Goal: Information Seeking & Learning: Learn about a topic

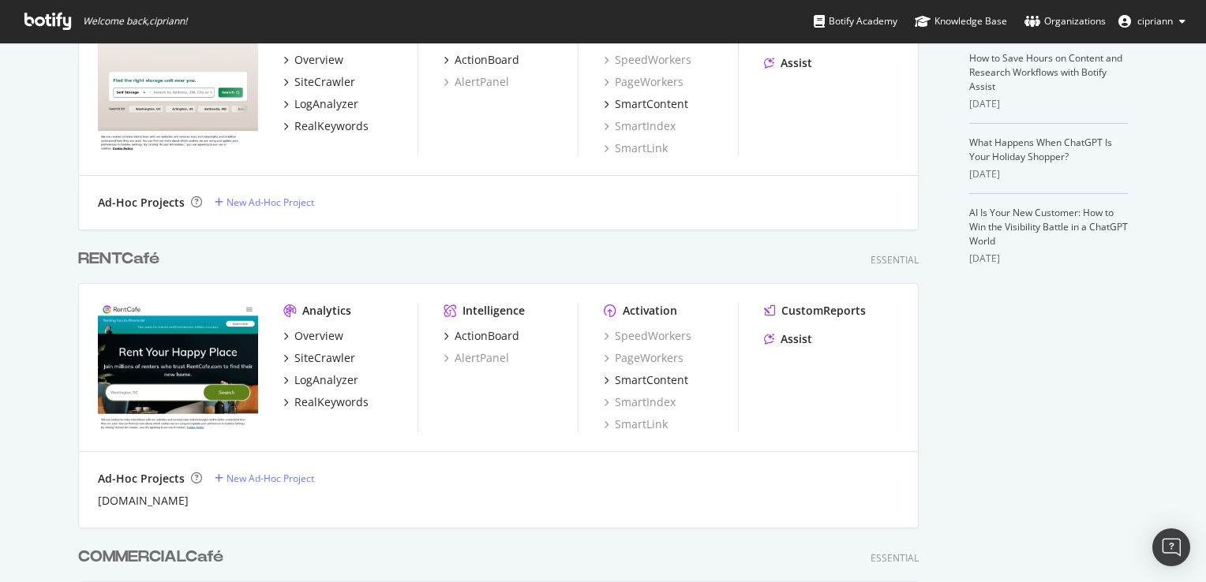
scroll to position [474, 0]
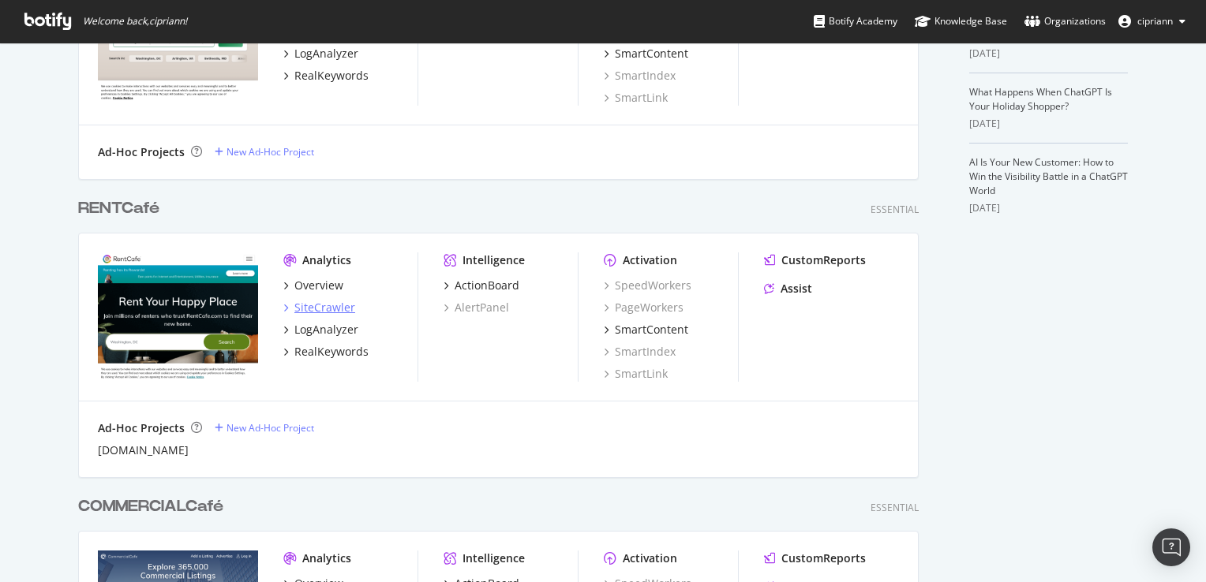
click at [323, 310] on div "SiteCrawler" at bounding box center [324, 308] width 61 height 16
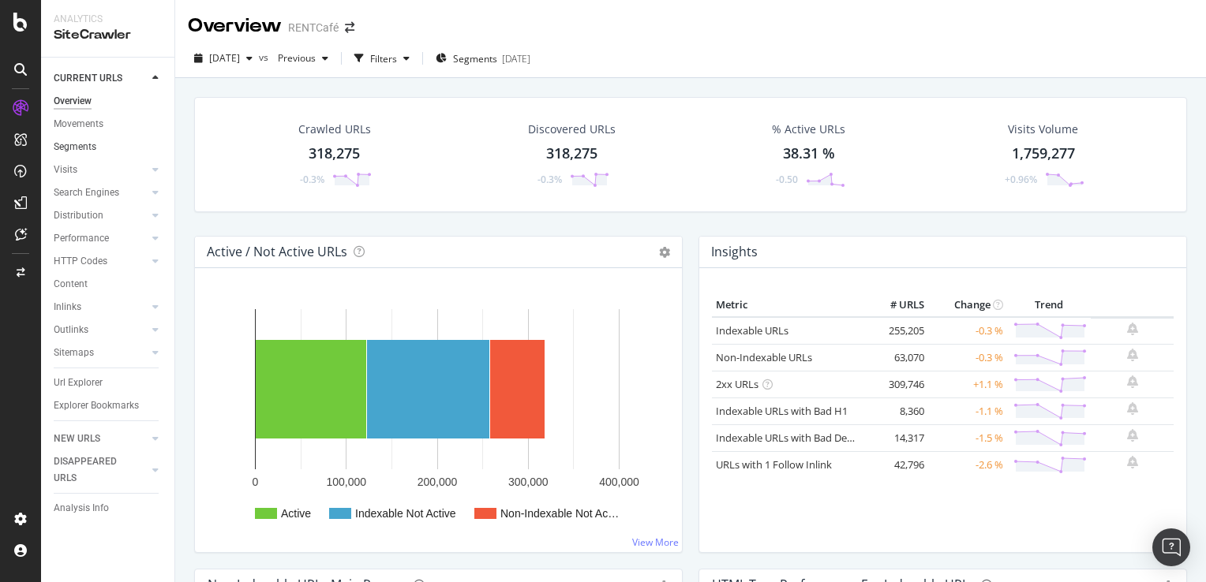
drag, startPoint x: 92, startPoint y: 129, endPoint x: 161, endPoint y: 153, distance: 73.6
click at [92, 129] on div "Movements" at bounding box center [79, 124] width 50 height 17
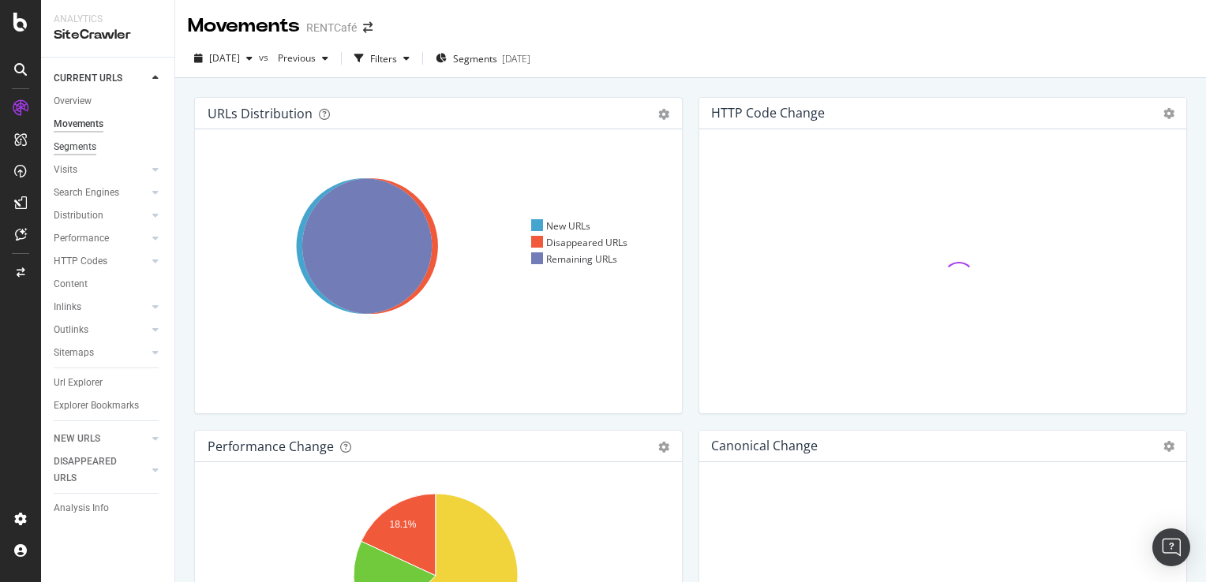
click at [84, 148] on div "Segments" at bounding box center [75, 147] width 43 height 17
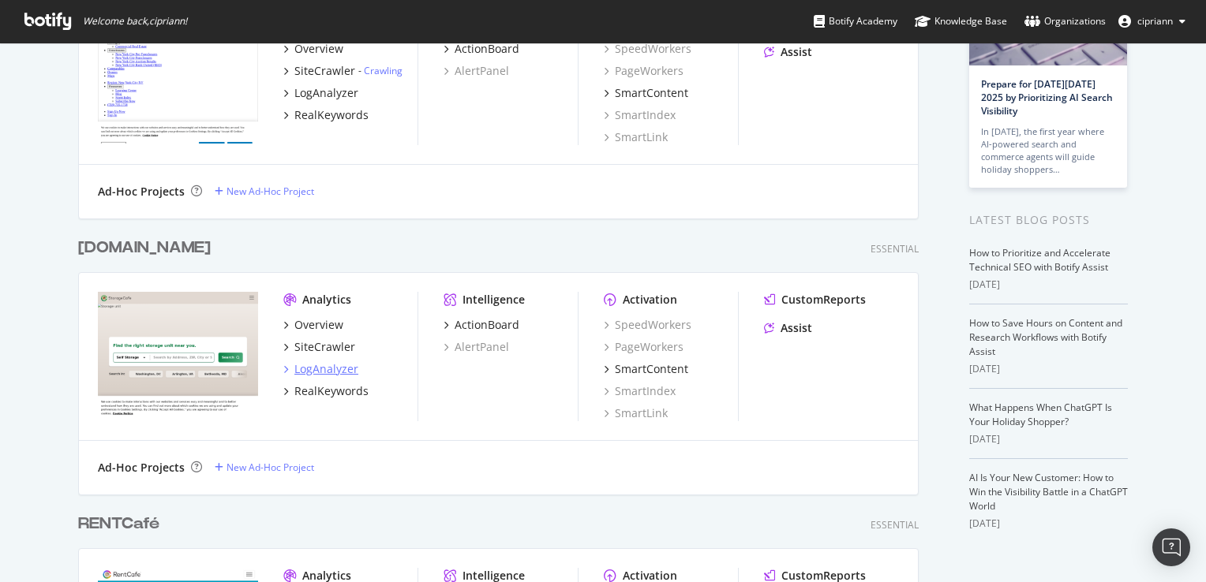
scroll to position [316, 0]
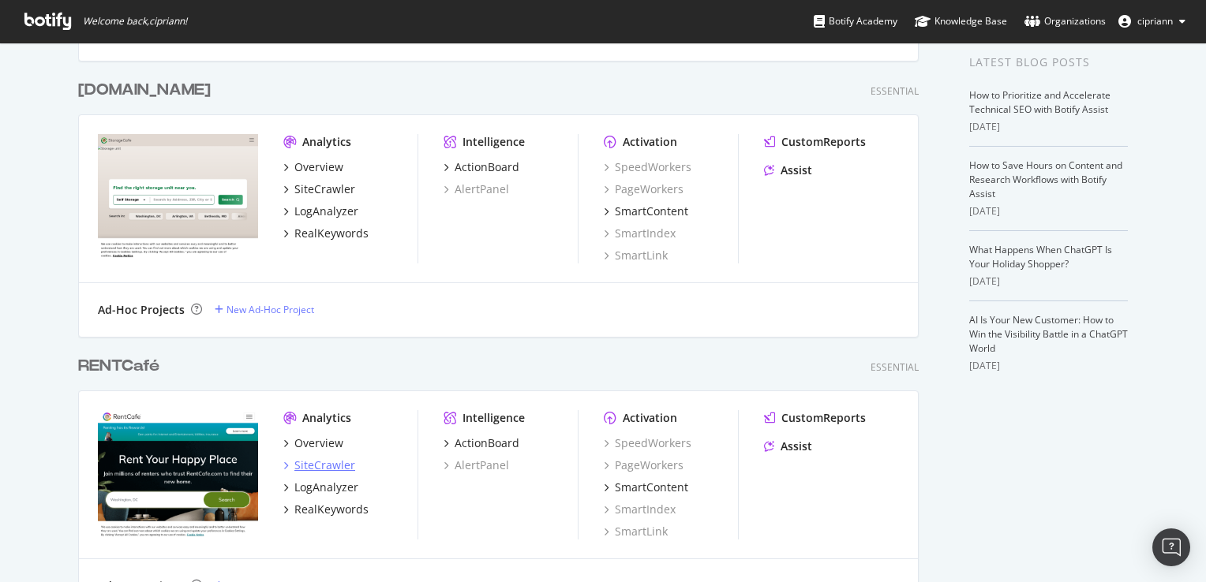
click at [310, 466] on div "SiteCrawler" at bounding box center [324, 466] width 61 height 16
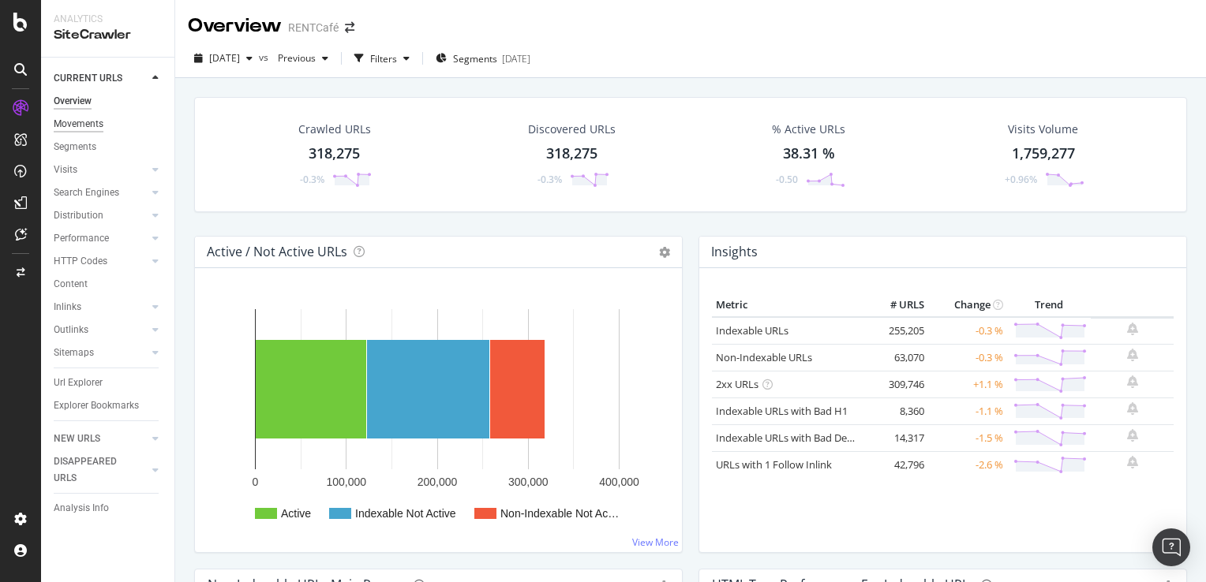
click at [75, 125] on div "Movements" at bounding box center [79, 124] width 50 height 17
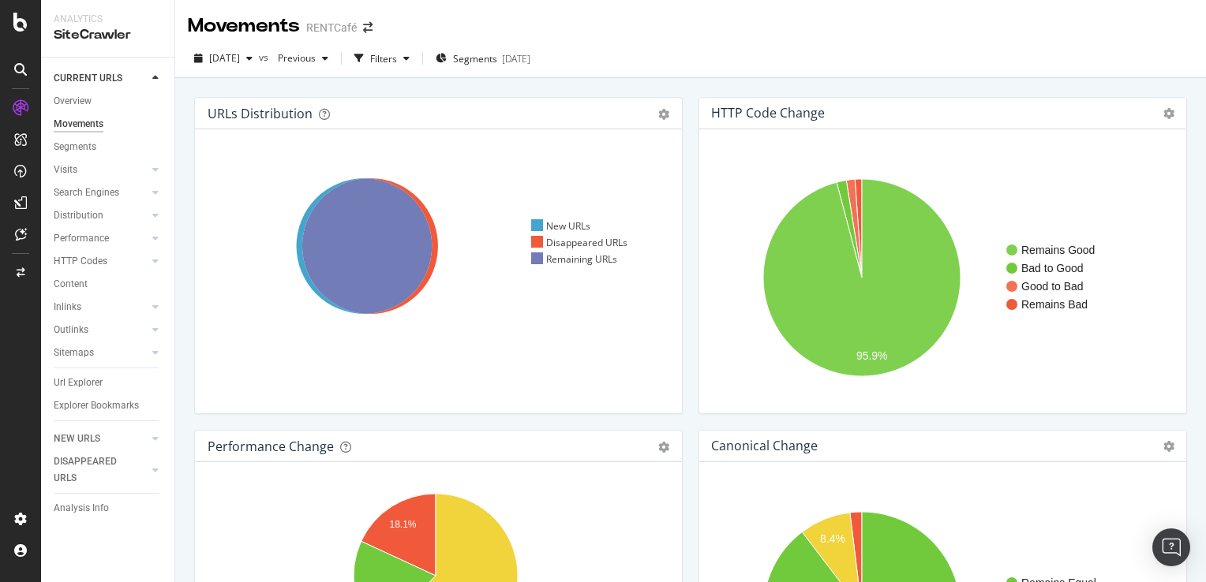
click at [66, 96] on div "Overview" at bounding box center [73, 101] width 38 height 17
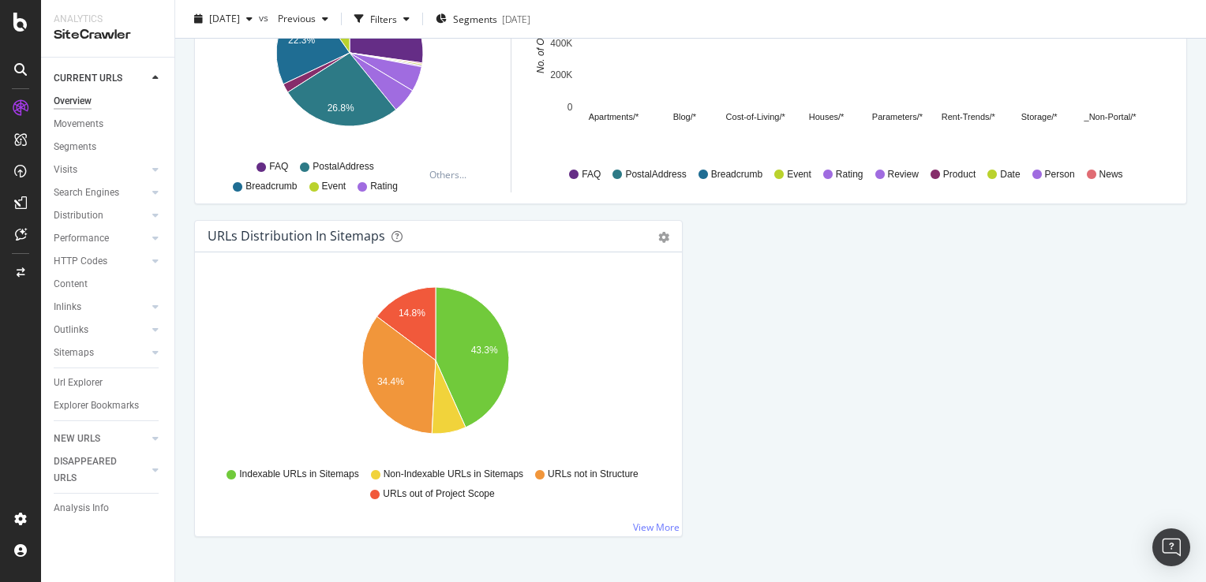
scroll to position [1704, 0]
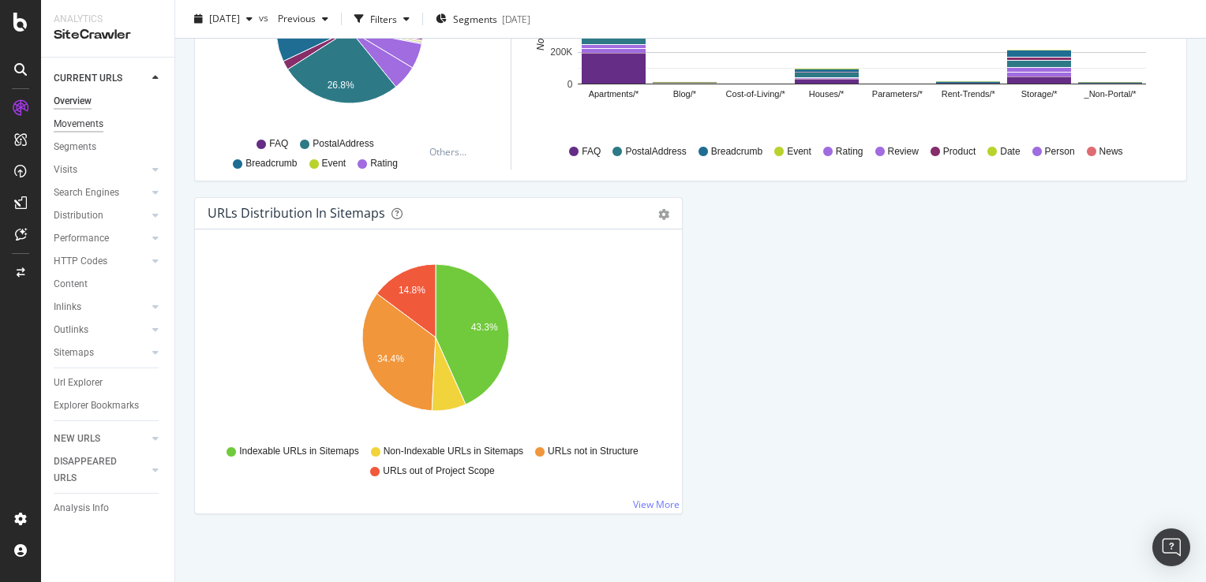
click at [80, 125] on div "Movements" at bounding box center [79, 124] width 50 height 17
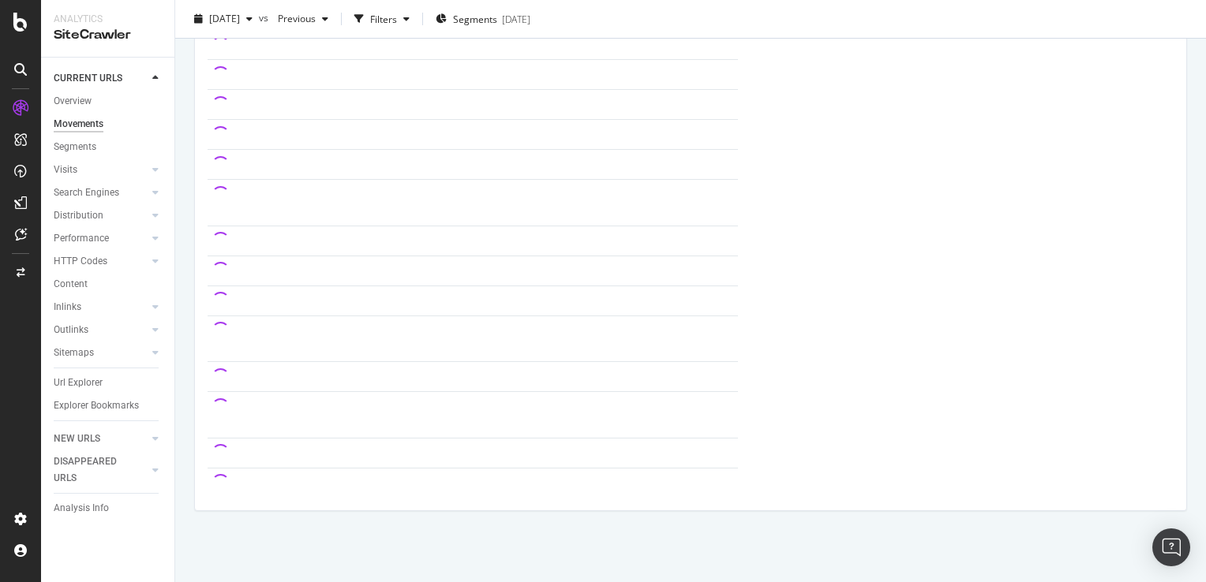
scroll to position [1017, 0]
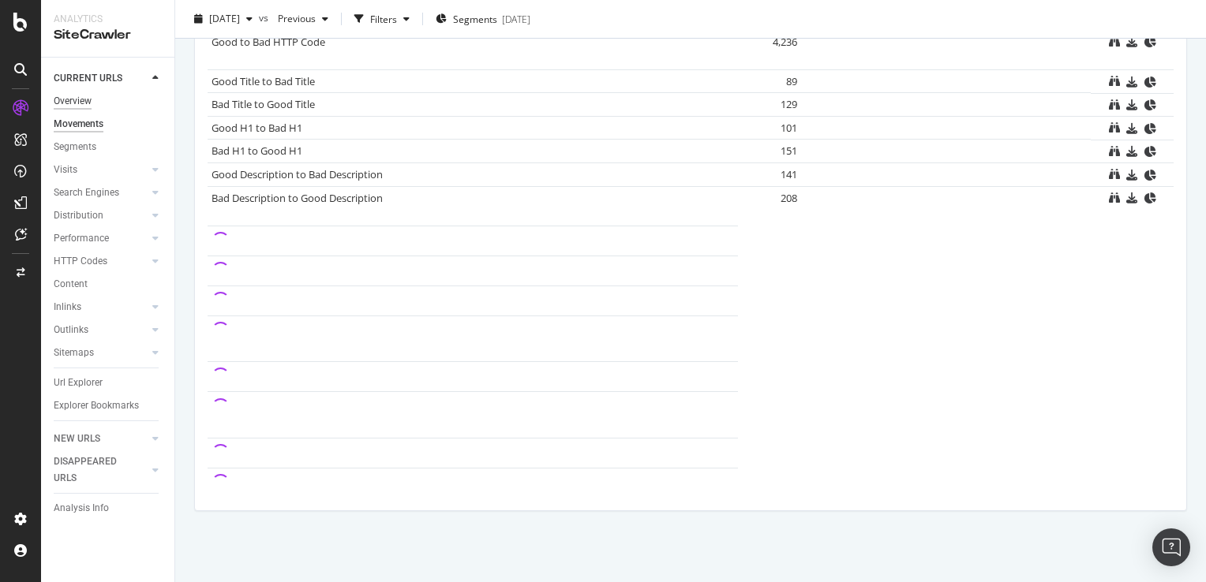
click at [66, 105] on div "Overview" at bounding box center [73, 101] width 38 height 17
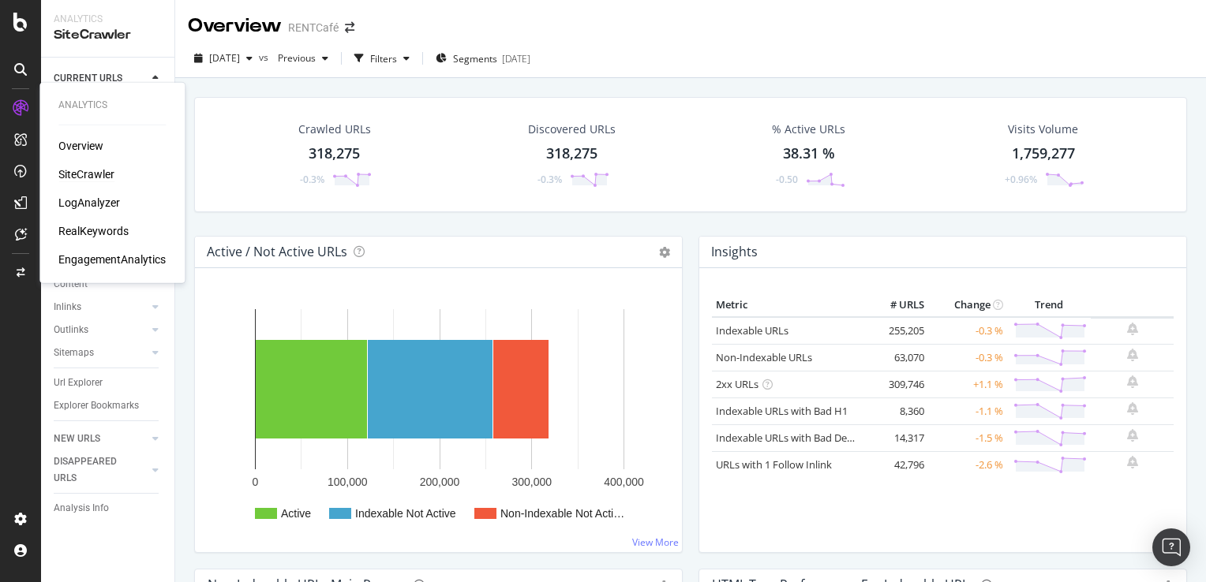
click at [93, 174] on div "SiteCrawler" at bounding box center [86, 175] width 56 height 16
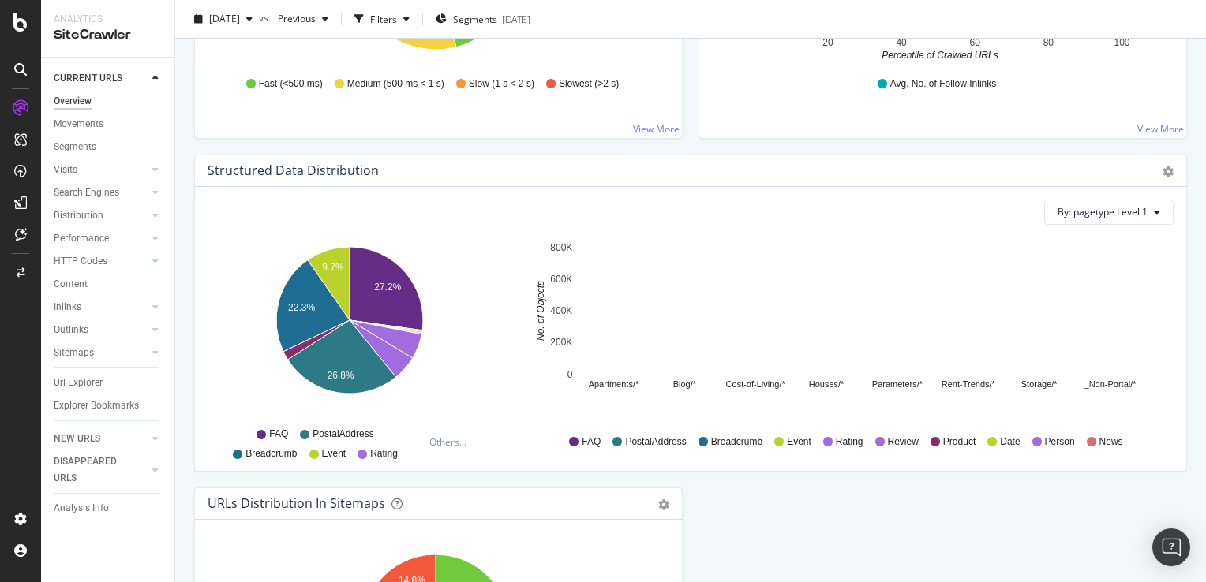
scroll to position [1421, 0]
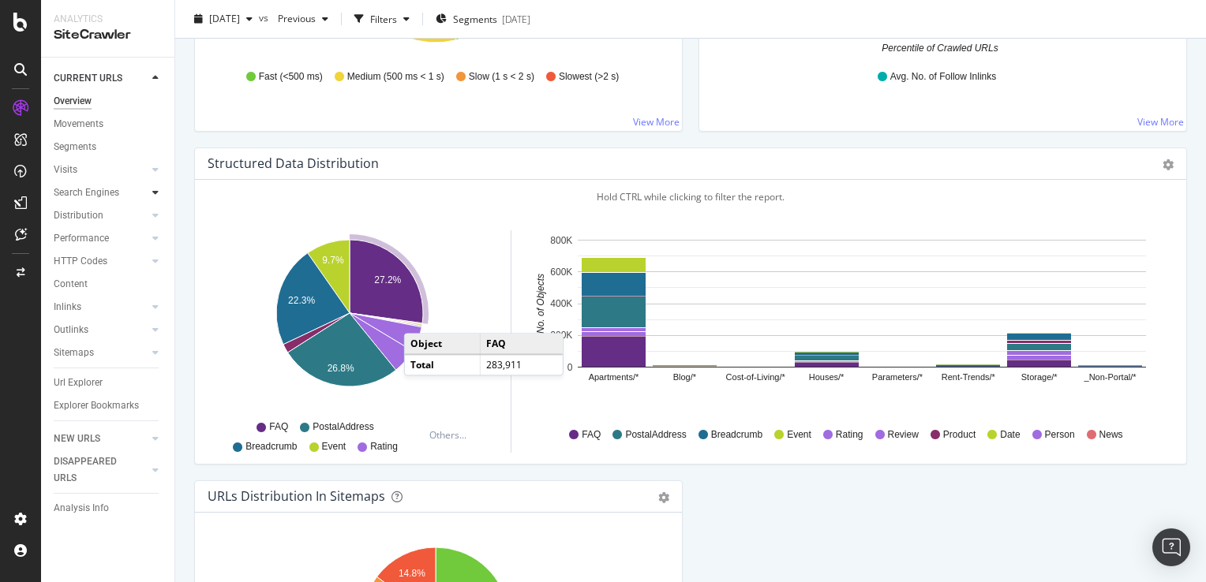
click at [159, 194] on div at bounding box center [156, 193] width 16 height 16
click at [90, 218] on div "Top Charts" at bounding box center [84, 216] width 47 height 17
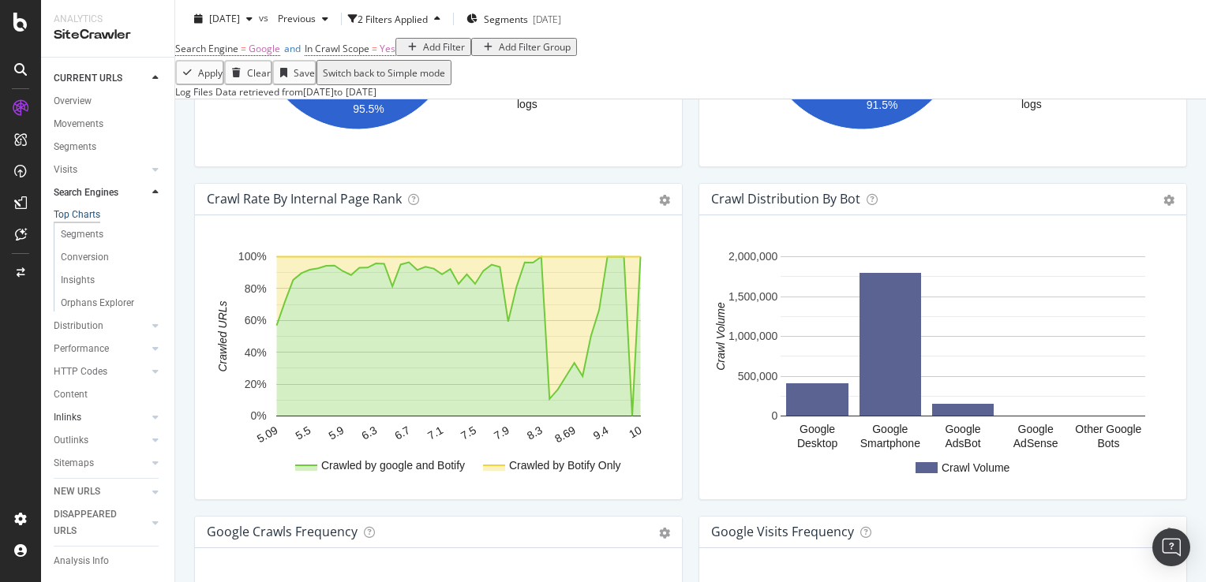
scroll to position [77, 0]
click at [82, 429] on div "Url Explorer" at bounding box center [114, 436] width 121 height 23
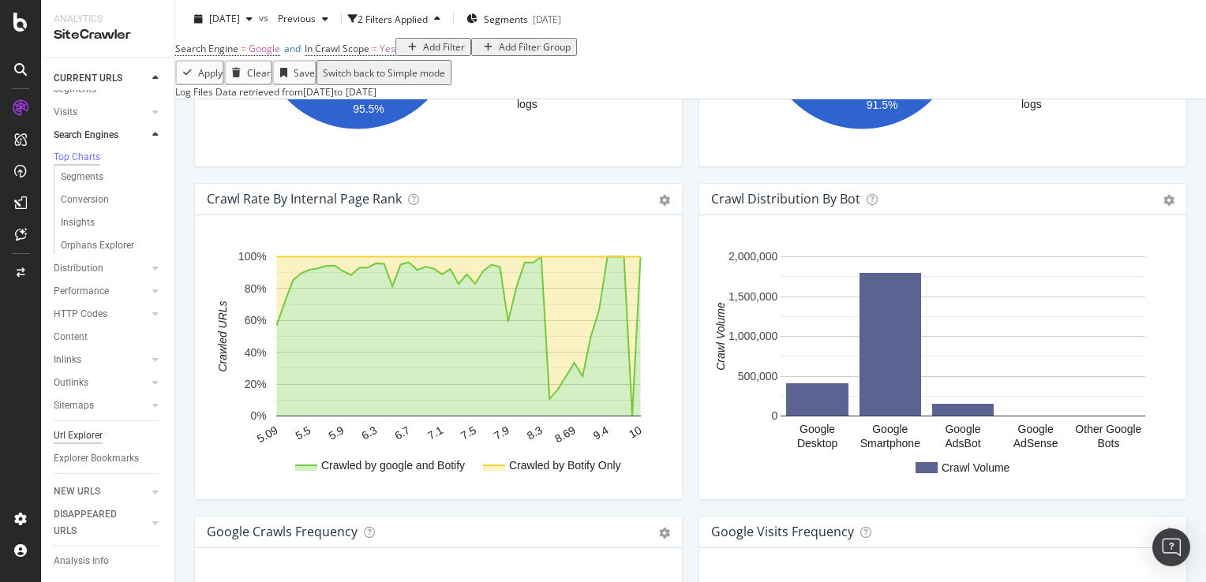
click at [82, 428] on div "Url Explorer" at bounding box center [78, 436] width 49 height 17
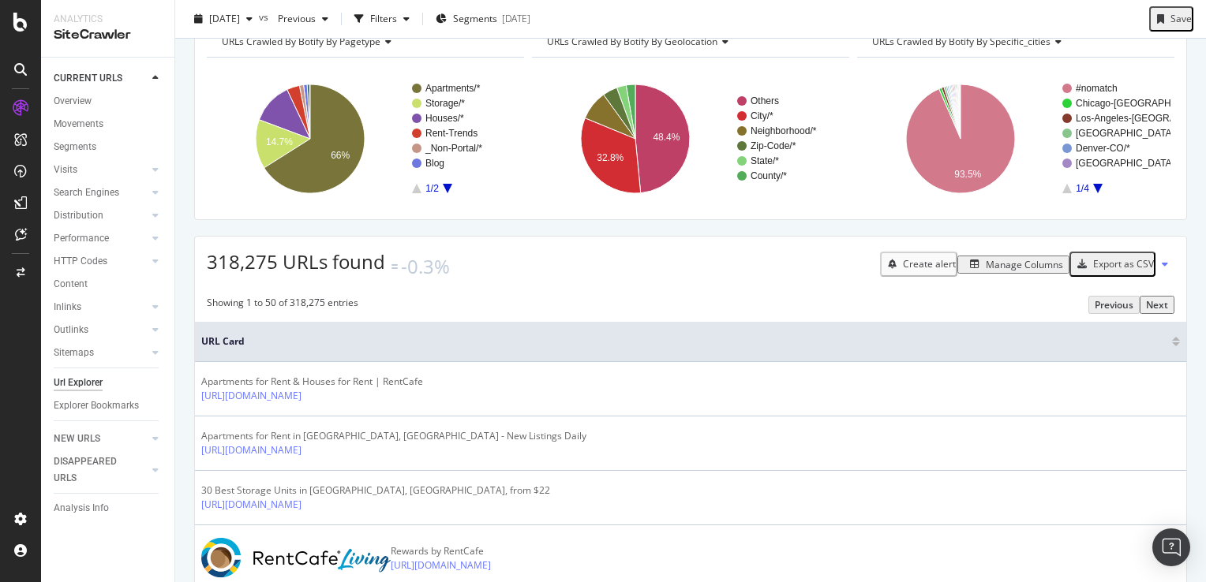
scroll to position [79, 0]
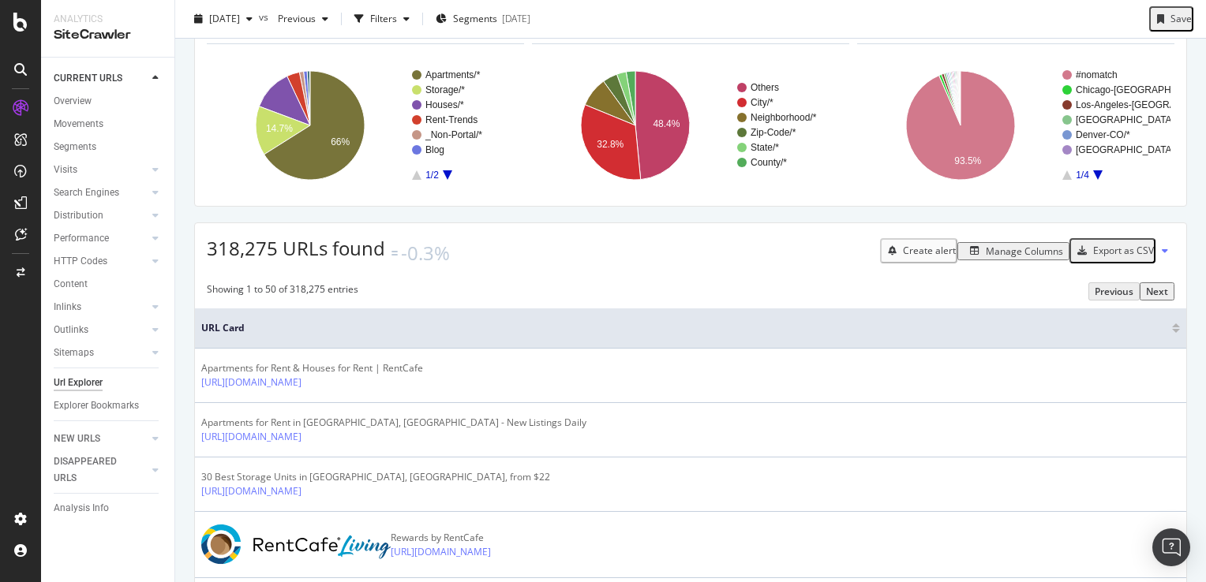
click at [994, 258] on div "Manage Columns" at bounding box center [1024, 251] width 77 height 13
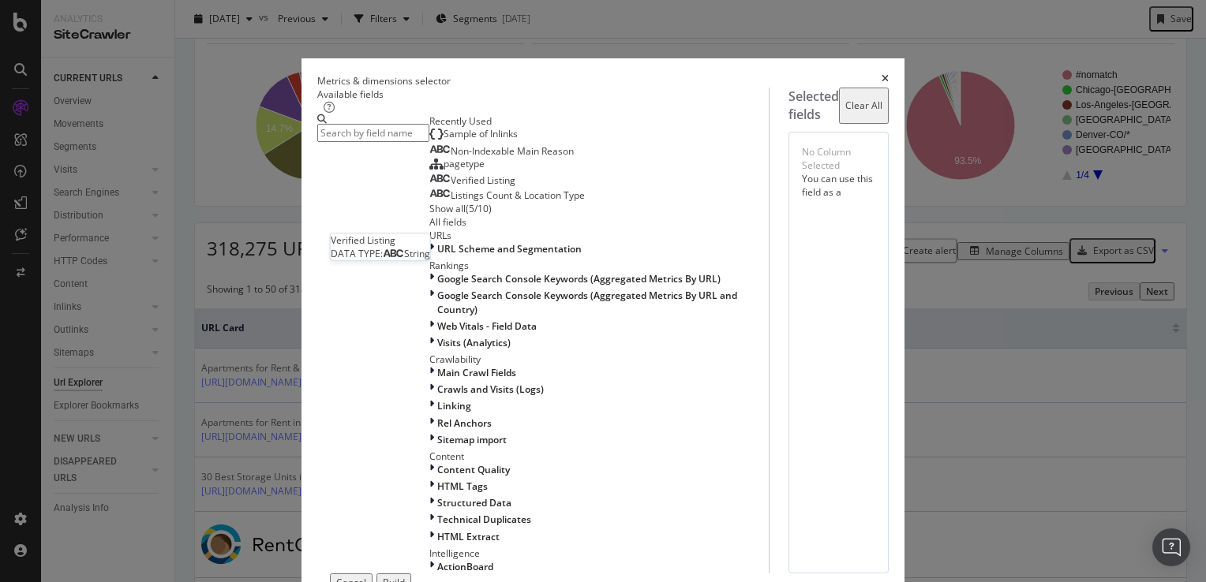
click at [451, 187] on span "Verified Listing" at bounding box center [483, 180] width 65 height 13
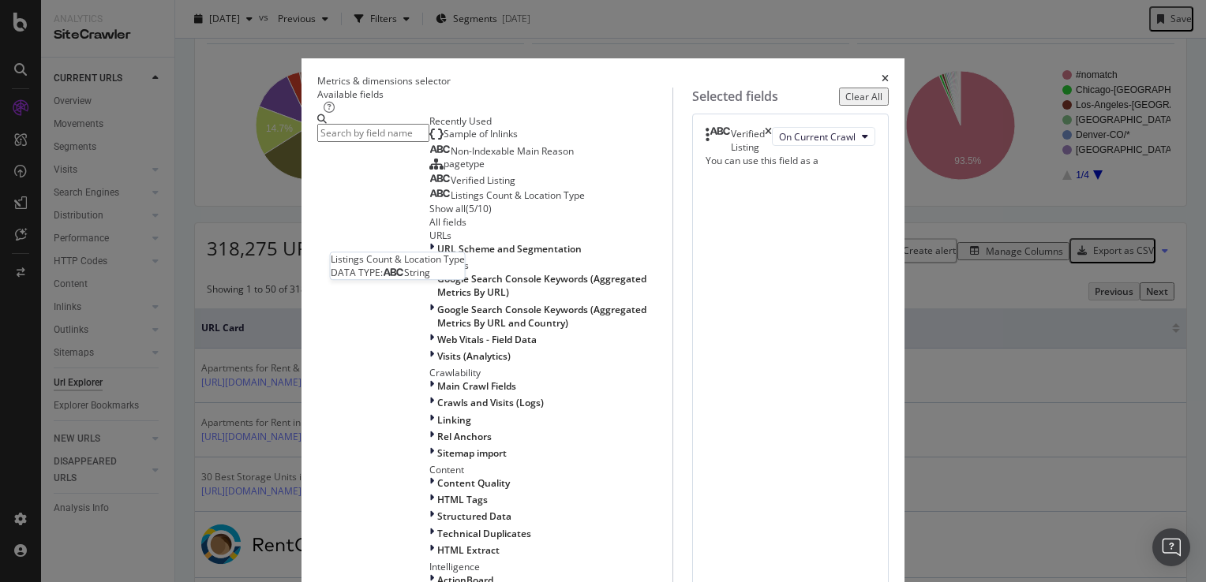
click at [451, 202] on span "Listings Count & Location Type" at bounding box center [518, 195] width 134 height 13
click at [429, 215] on div "Show all" at bounding box center [447, 208] width 36 height 13
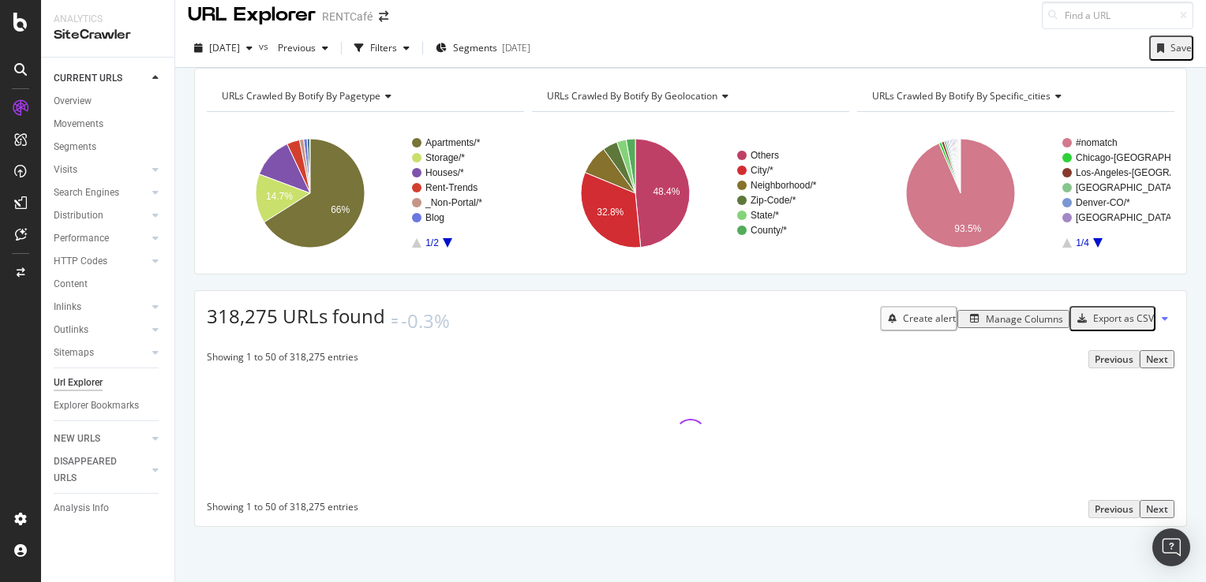
scroll to position [28, 0]
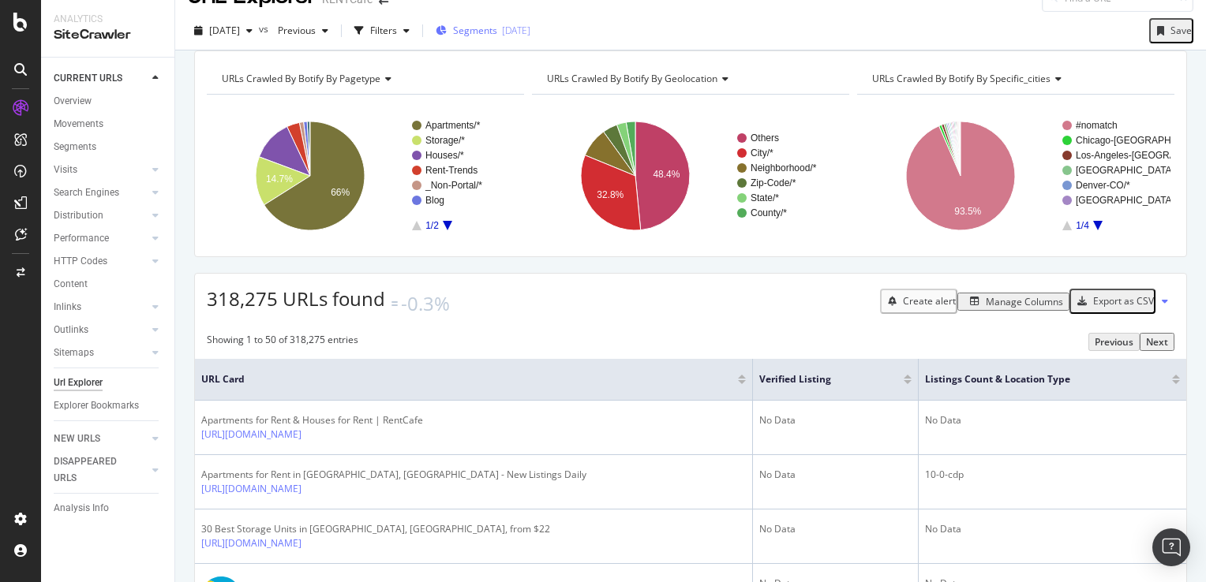
click at [526, 20] on div "Segments 2025-05-28" at bounding box center [483, 31] width 95 height 24
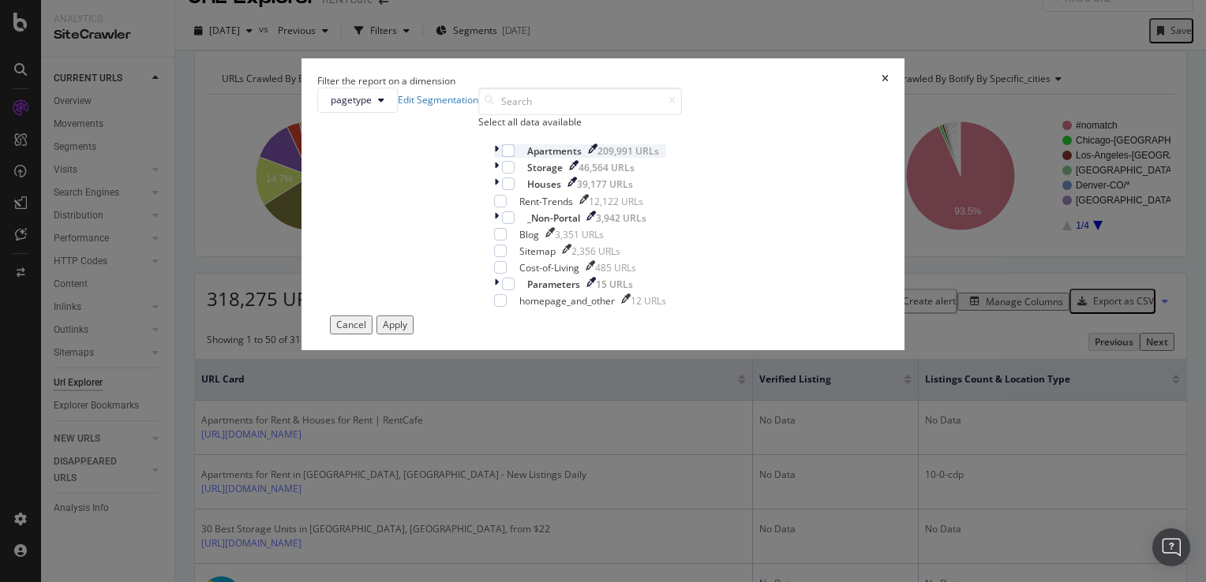
click at [494, 158] on icon "modal" at bounding box center [496, 150] width 5 height 13
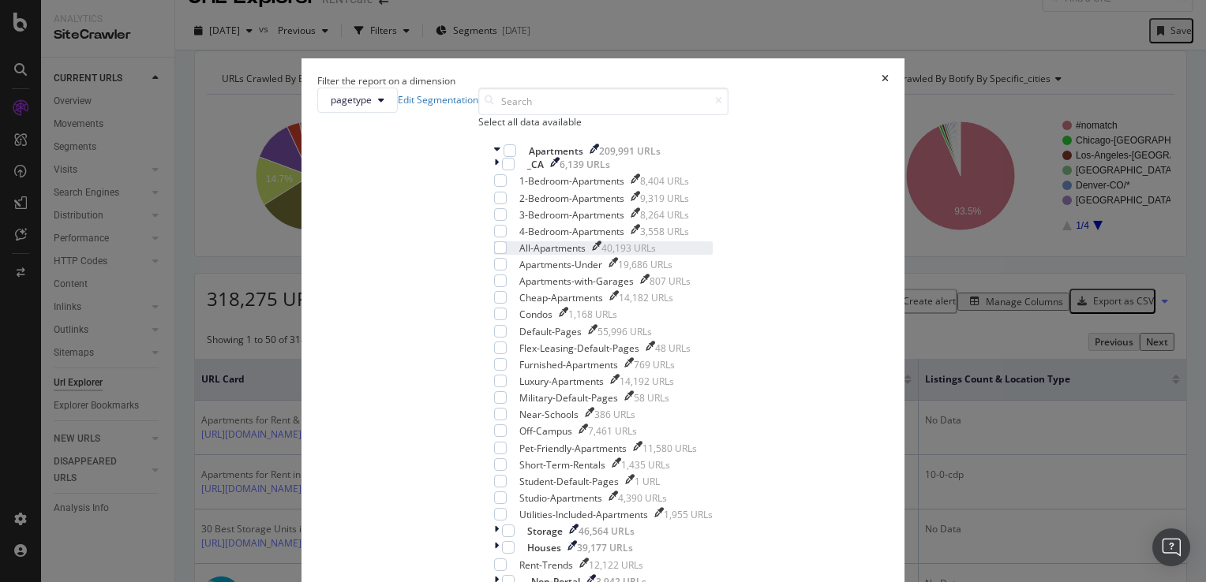
click at [544, 255] on div "All-Apartments" at bounding box center [552, 248] width 66 height 13
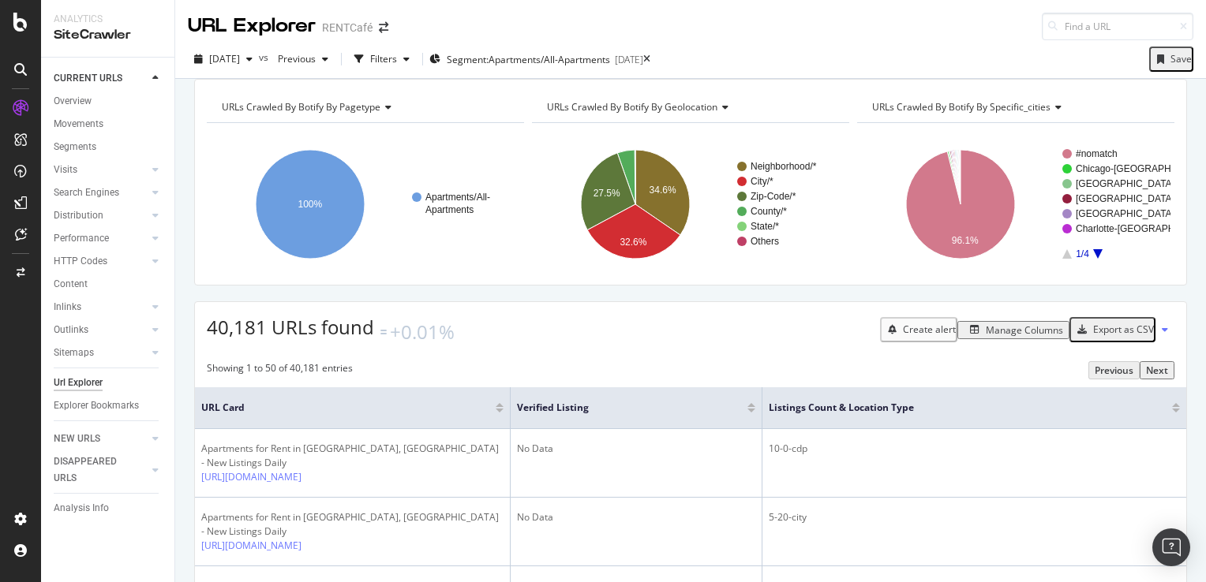
click at [1011, 346] on div "Create alert Manage Columns Export as CSV" at bounding box center [1027, 330] width 294 height 32
click at [1011, 337] on div "Manage Columns" at bounding box center [1024, 330] width 77 height 13
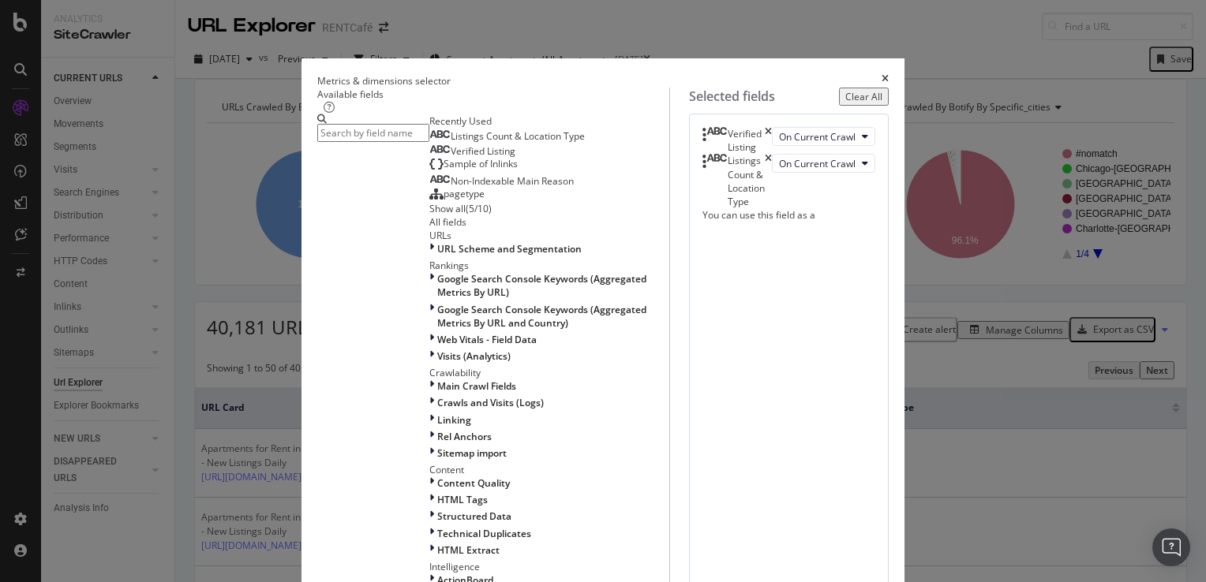
click at [429, 215] on div "Show all" at bounding box center [447, 208] width 36 height 13
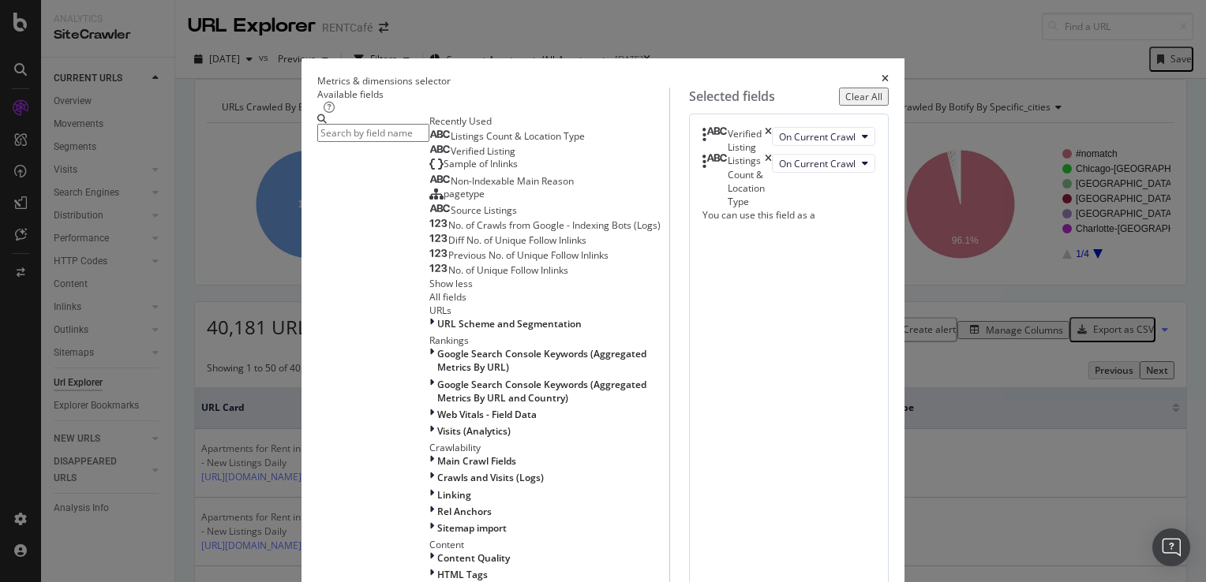
click at [889, 74] on icon "times" at bounding box center [885, 80] width 7 height 13
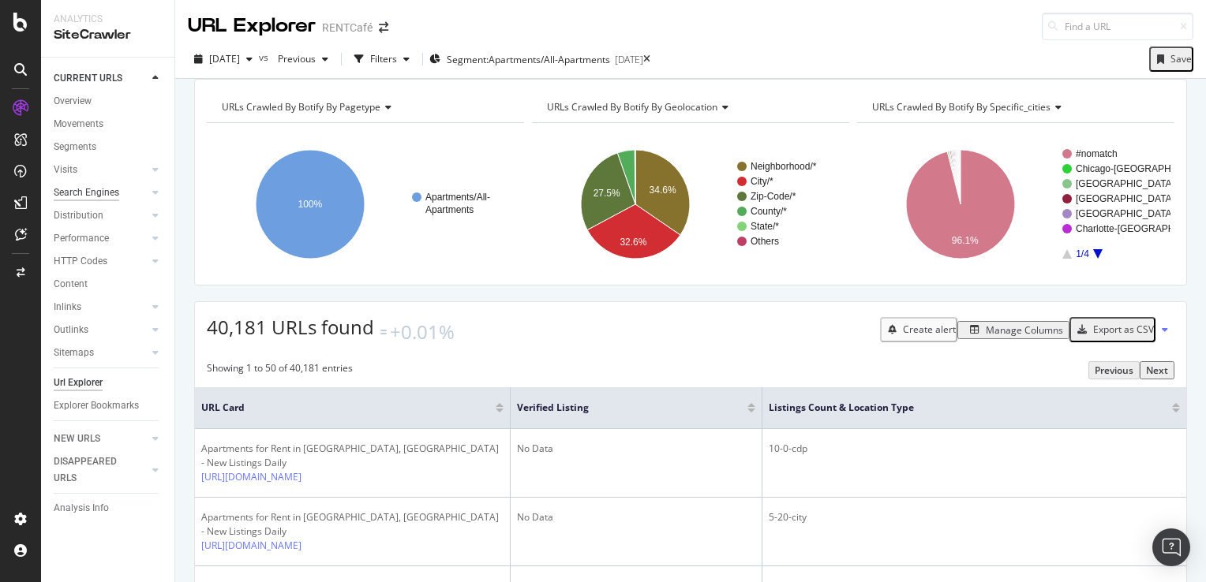
click at [105, 197] on div "Search Engines" at bounding box center [87, 193] width 66 height 17
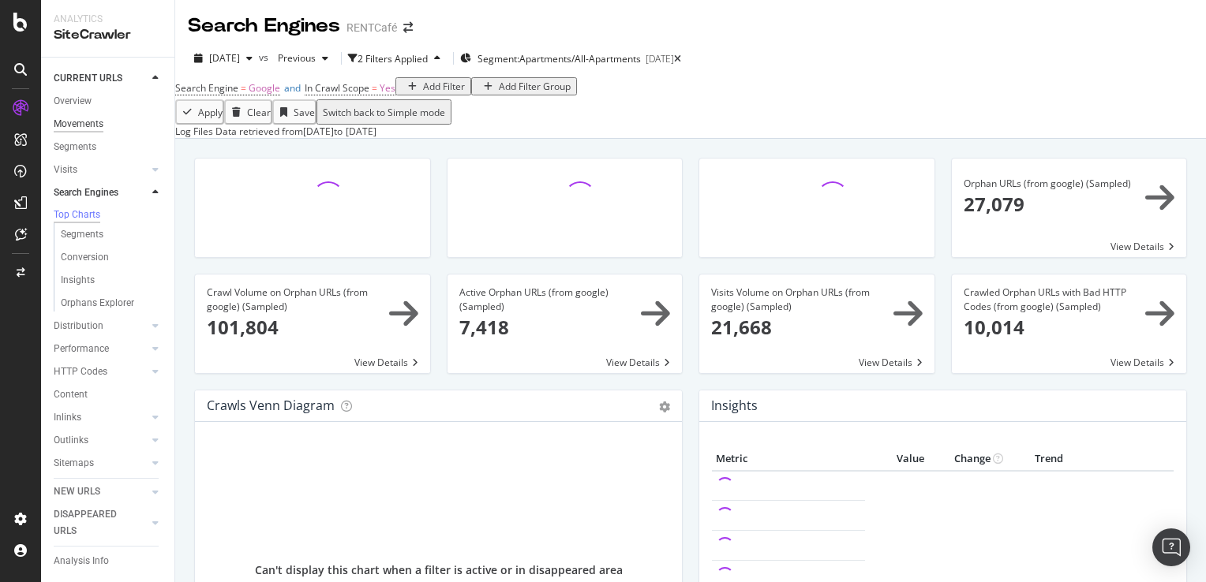
click at [77, 124] on div "Movements" at bounding box center [79, 124] width 50 height 17
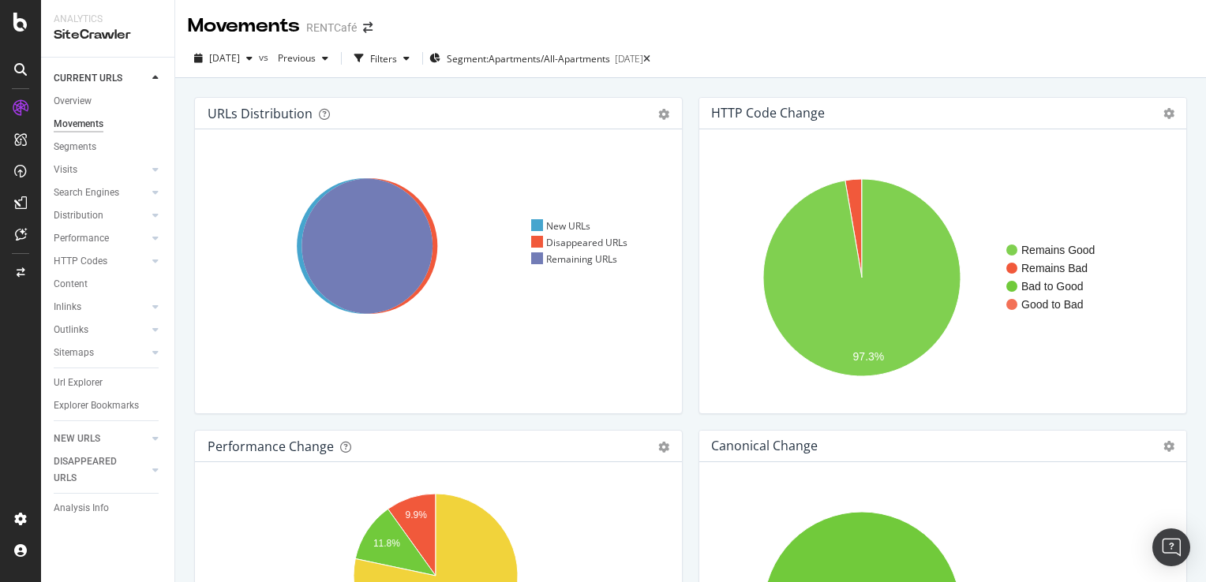
drag, startPoint x: 64, startPoint y: 148, endPoint x: 163, endPoint y: 194, distance: 109.8
click at [64, 148] on div "Segments" at bounding box center [75, 147] width 43 height 17
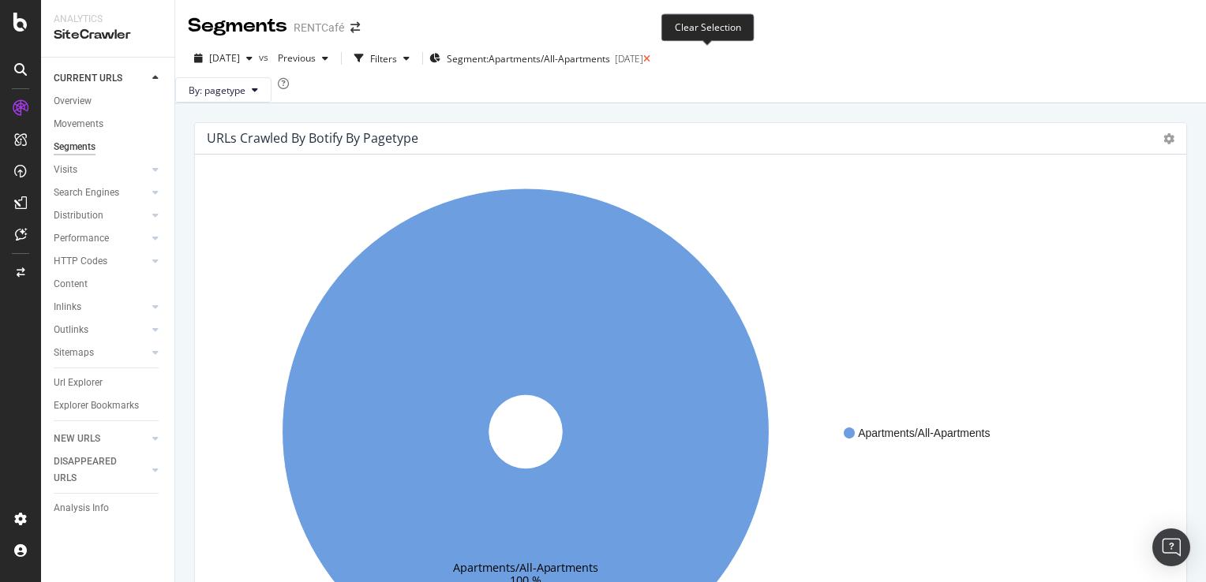
click at [650, 59] on icon at bounding box center [646, 58] width 7 height 9
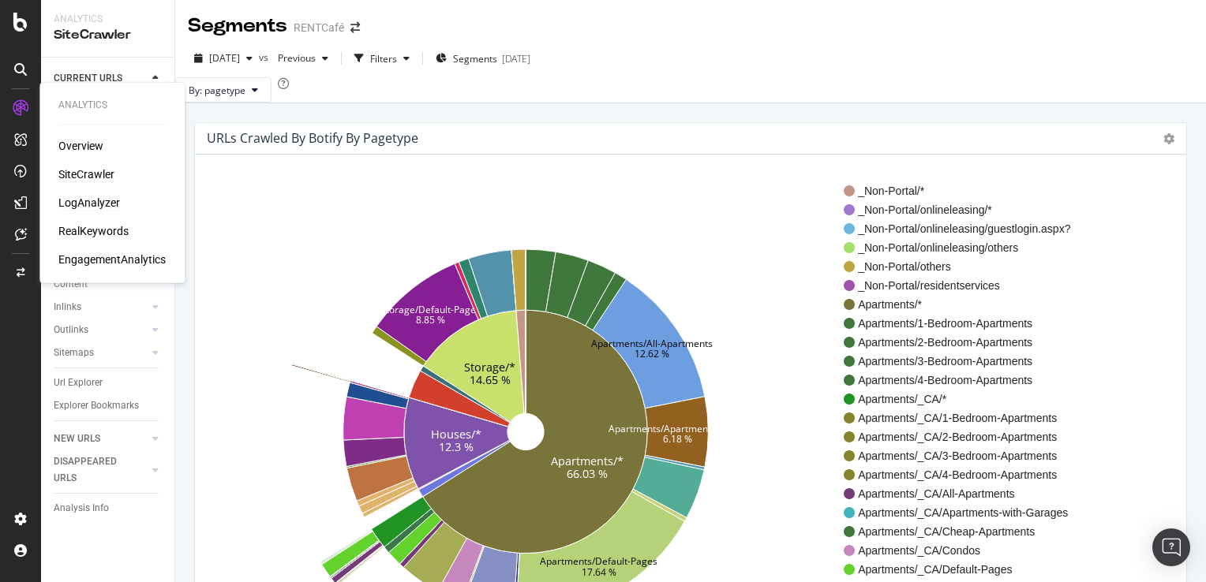
click at [87, 207] on div "LogAnalyzer" at bounding box center [89, 203] width 62 height 16
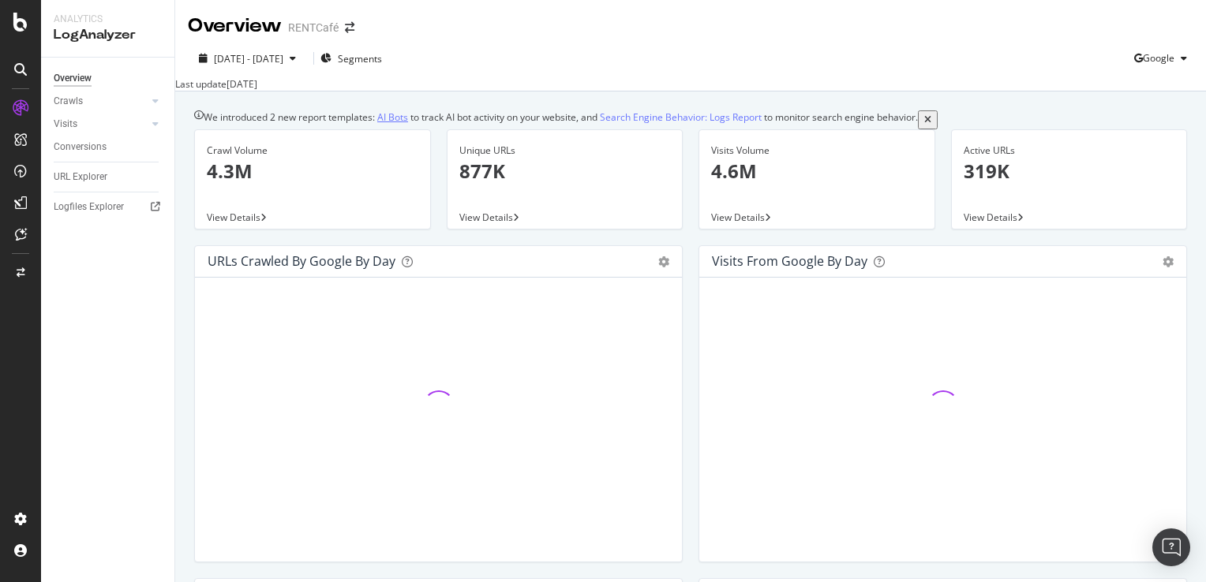
click at [389, 122] on link "AI Bots" at bounding box center [392, 116] width 31 height 13
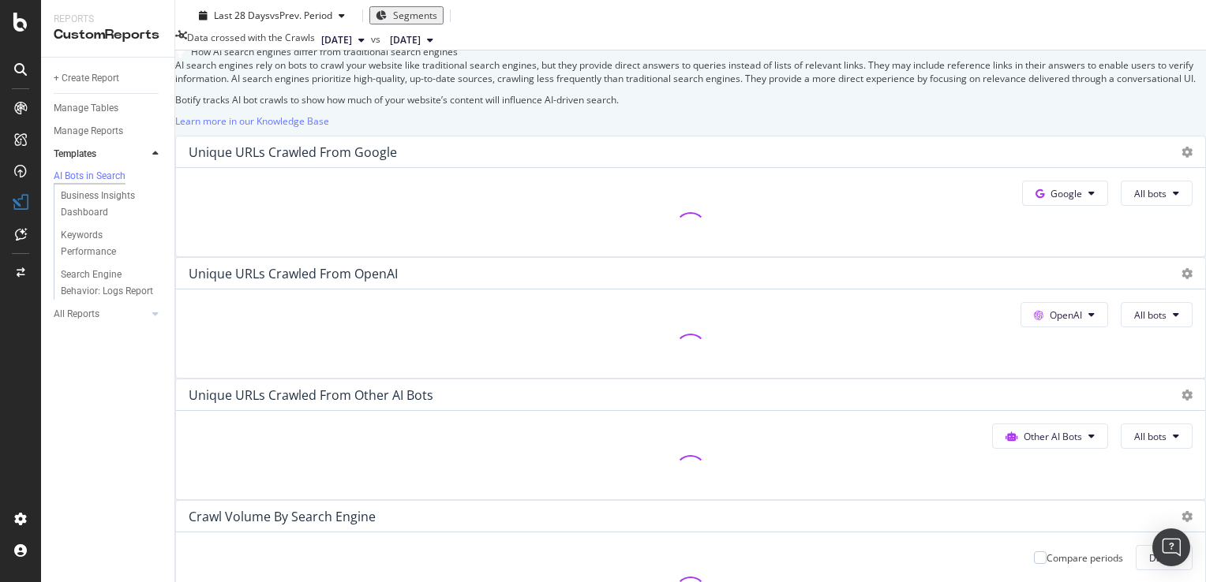
scroll to position [237, 0]
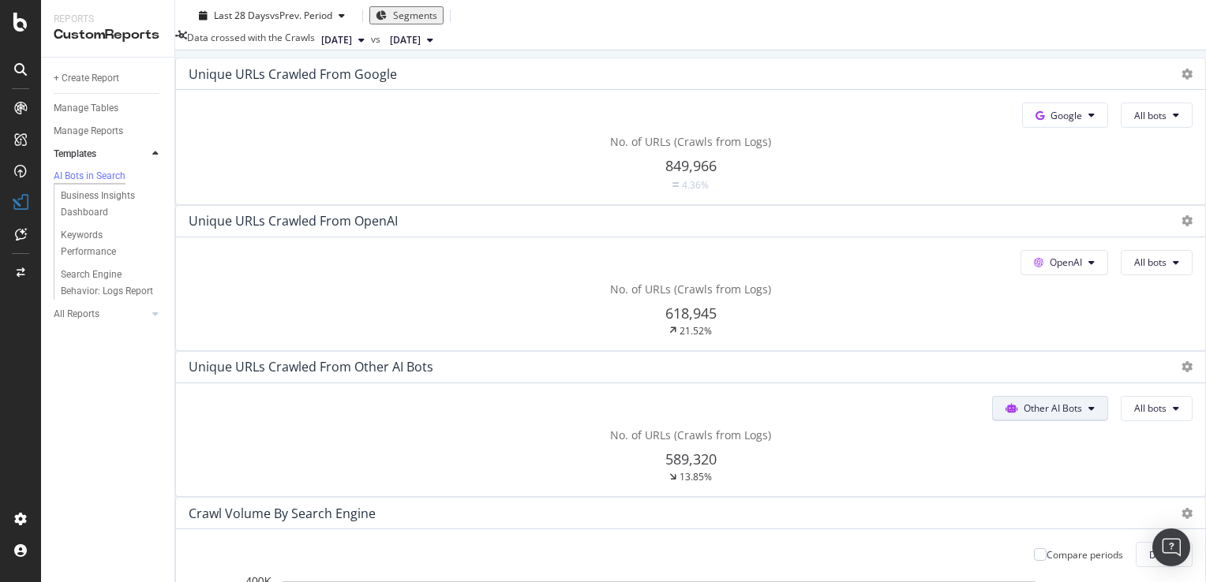
click at [1021, 396] on button "Other AI Bots" at bounding box center [1050, 408] width 116 height 25
click at [107, 208] on div "Business Insights Dashboard" at bounding box center [106, 204] width 91 height 33
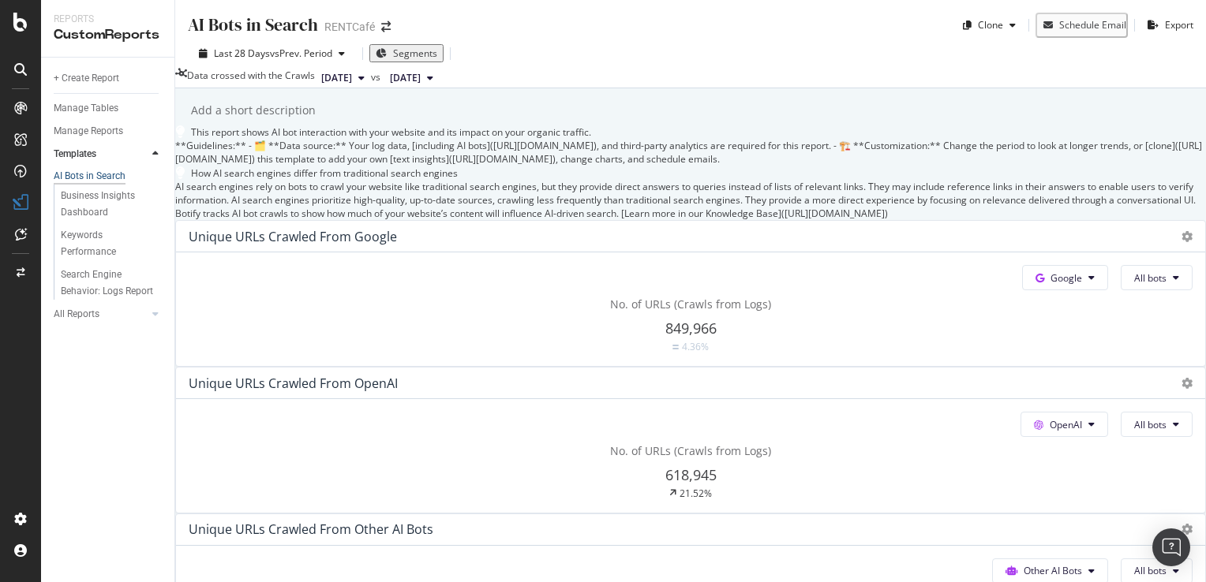
click at [96, 177] on div "AI Bots in Search" at bounding box center [90, 176] width 72 height 13
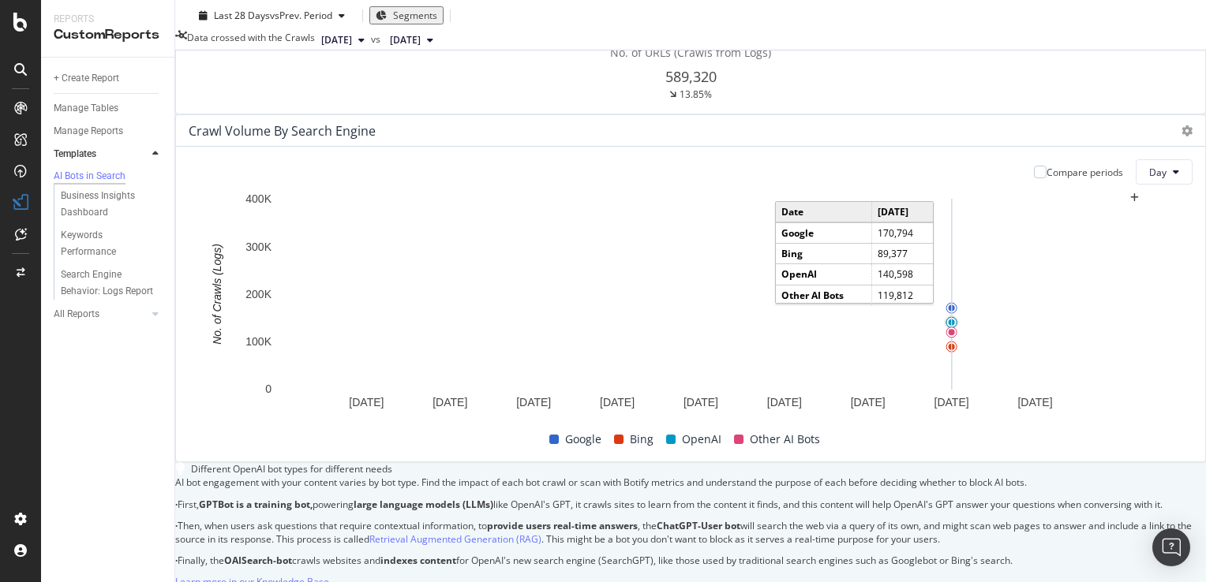
scroll to position [225, 0]
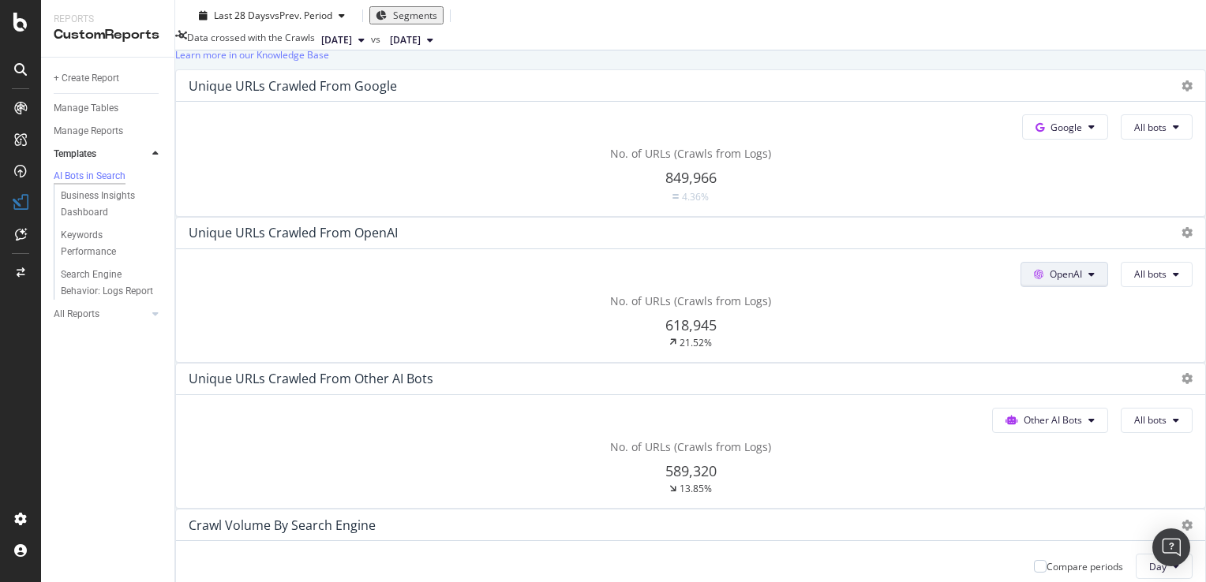
click at [1021, 287] on button "OpenAI" at bounding box center [1065, 274] width 88 height 25
click at [144, 322] on div at bounding box center [140, 314] width 16 height 16
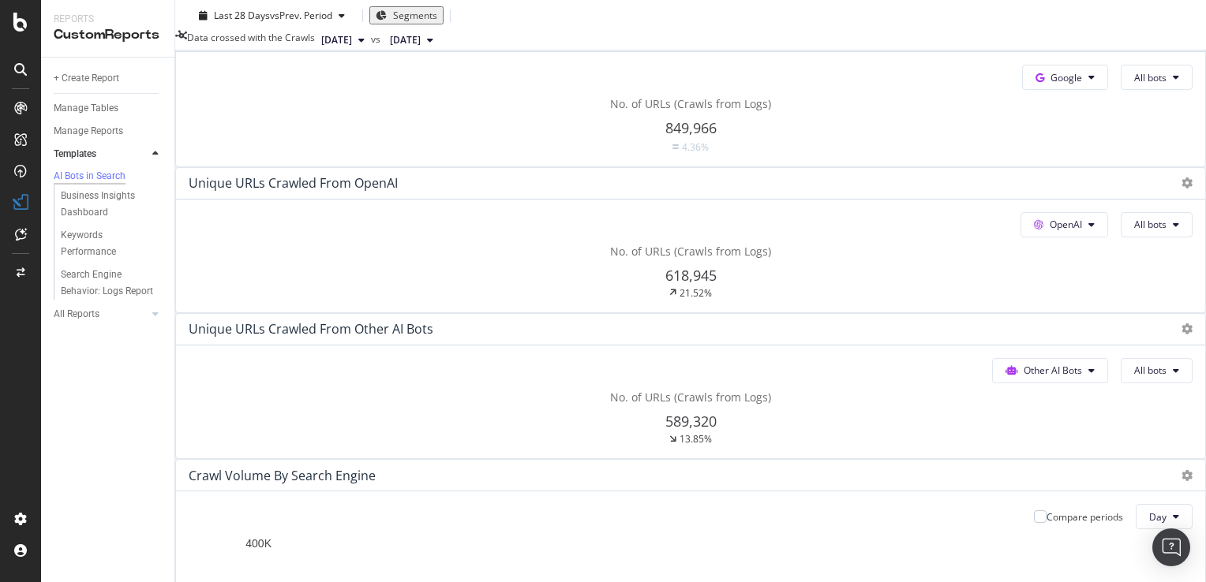
scroll to position [395, 0]
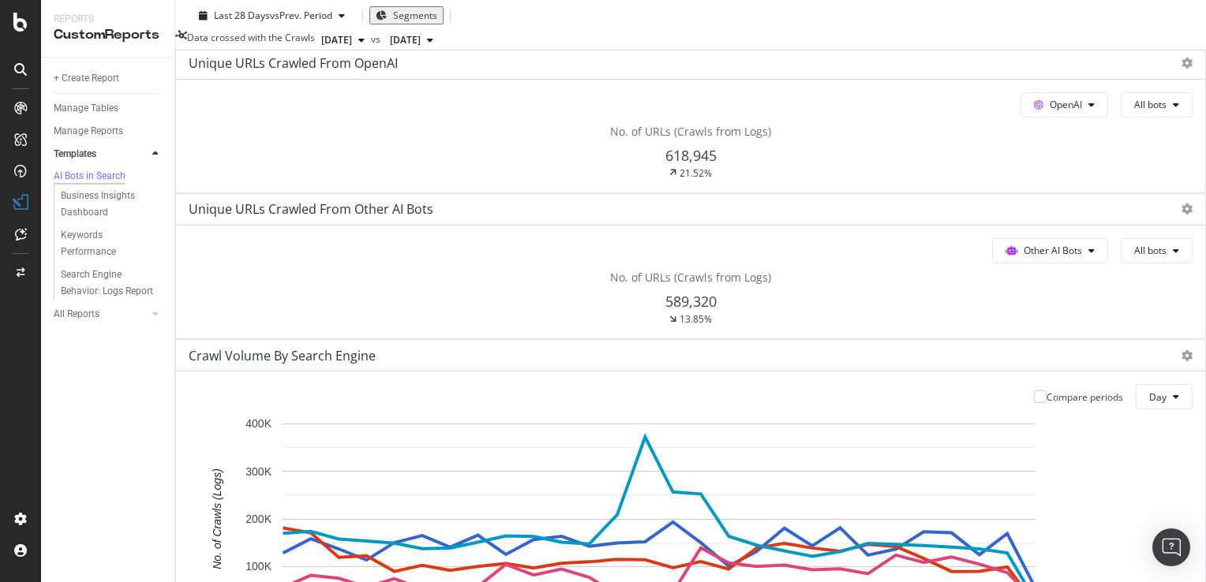
click at [665, 17] on span "849,966" at bounding box center [690, 7] width 51 height 19
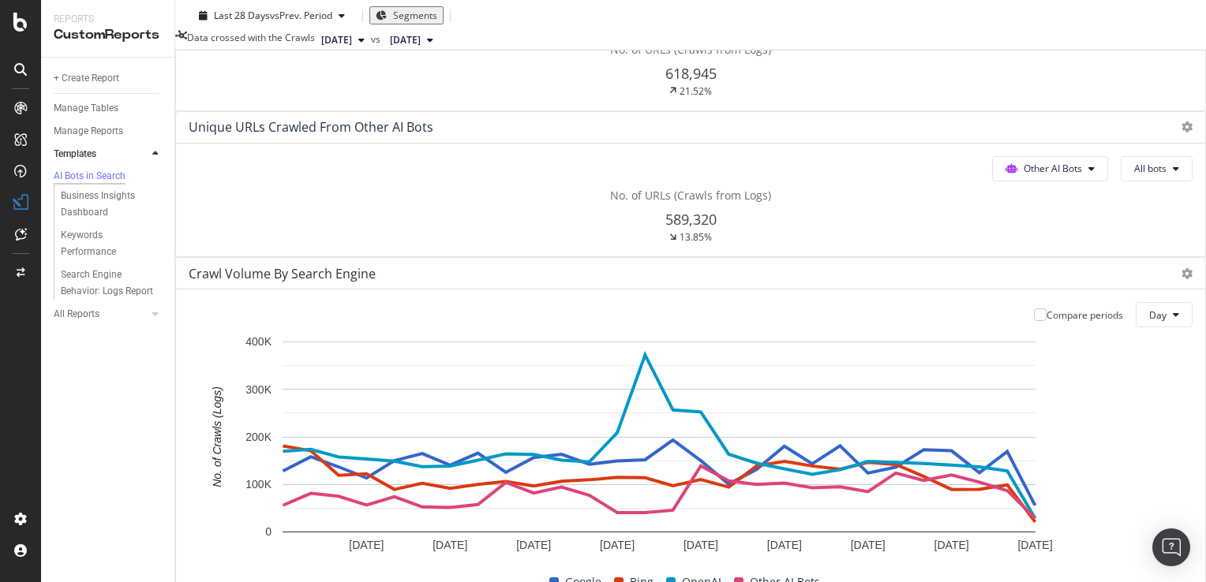
scroll to position [631, 0]
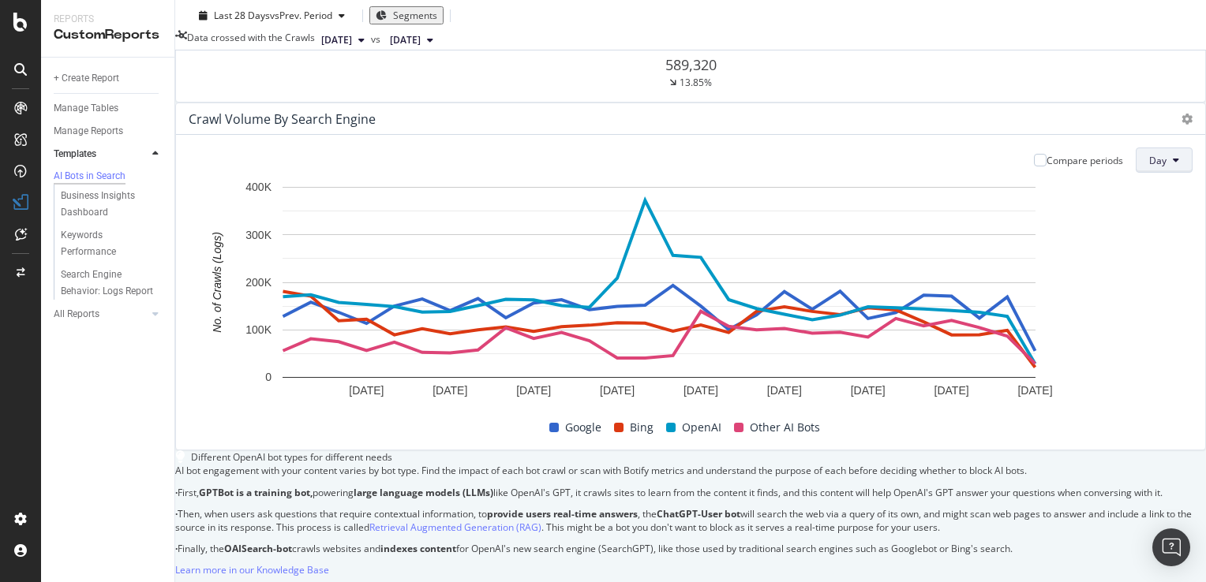
click at [1136, 173] on button "Day" at bounding box center [1164, 160] width 57 height 25
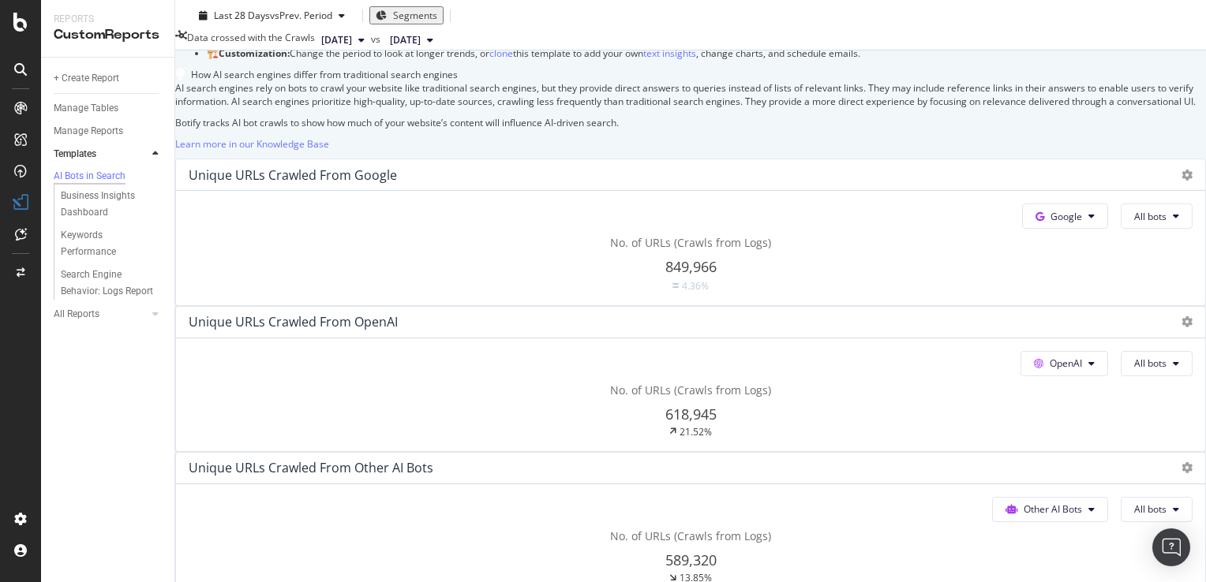
scroll to position [0, 0]
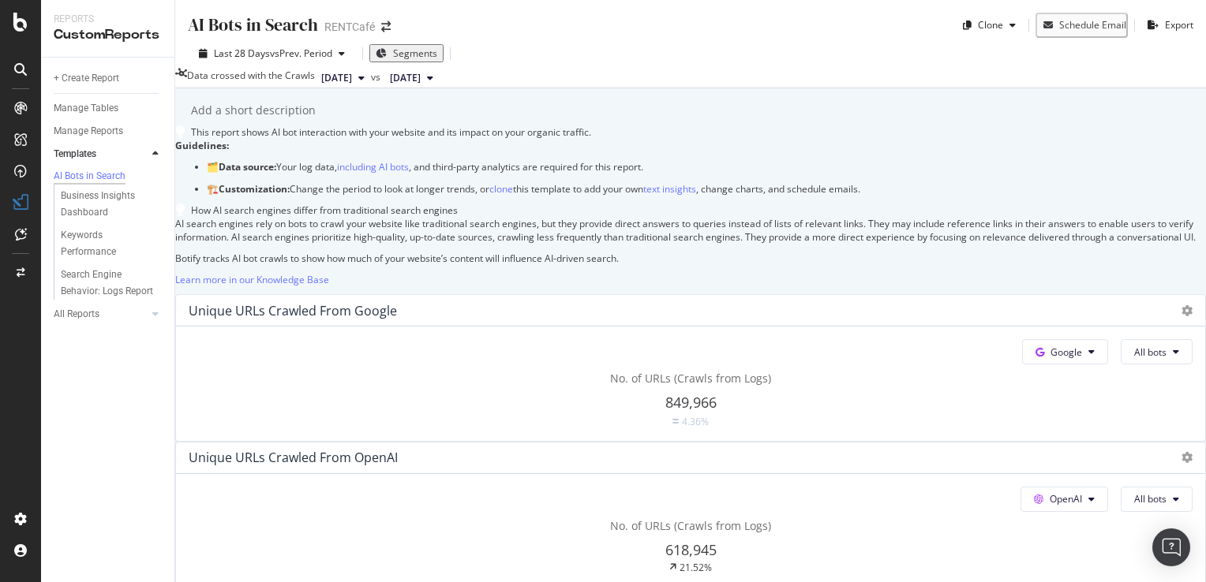
click at [393, 58] on span "Segments" at bounding box center [415, 53] width 44 height 13
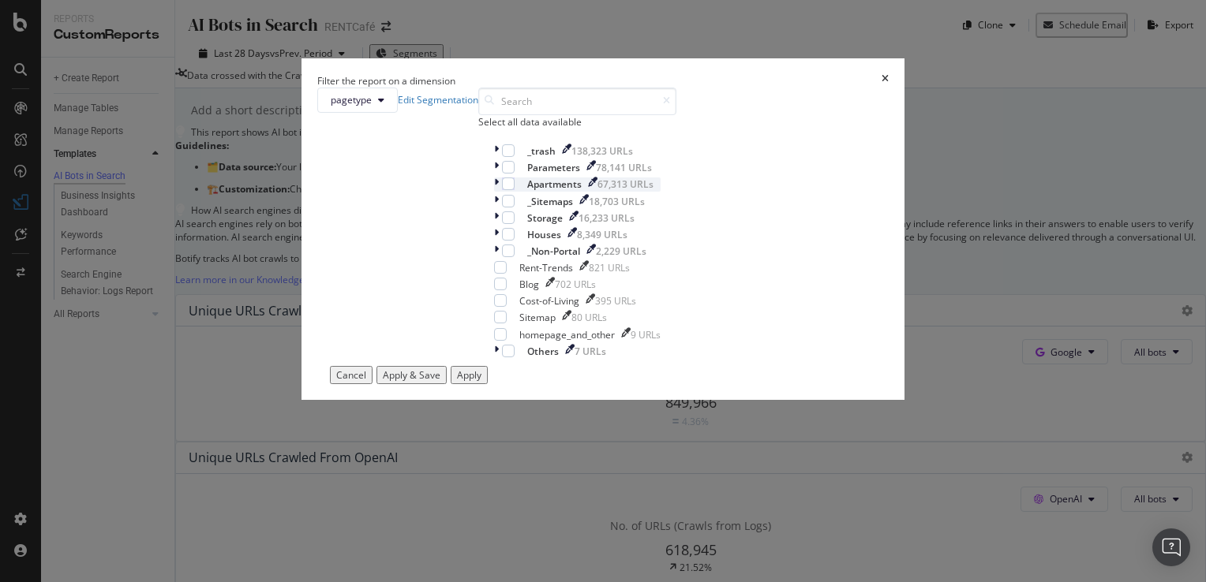
click at [494, 191] on icon "modal" at bounding box center [496, 184] width 5 height 13
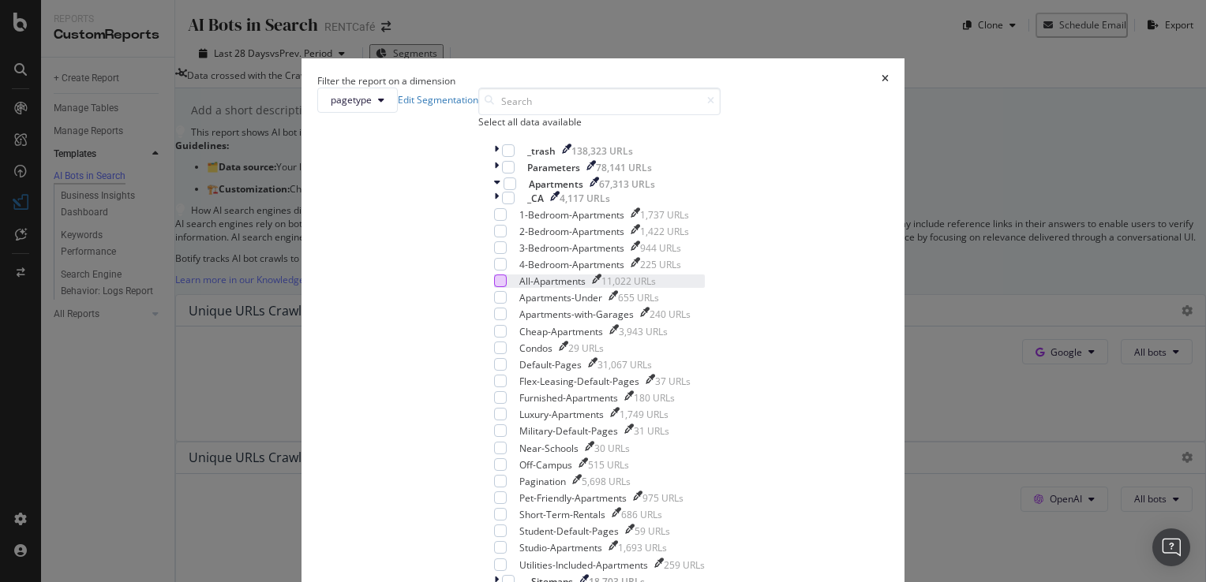
click at [494, 287] on div "modal" at bounding box center [500, 281] width 13 height 13
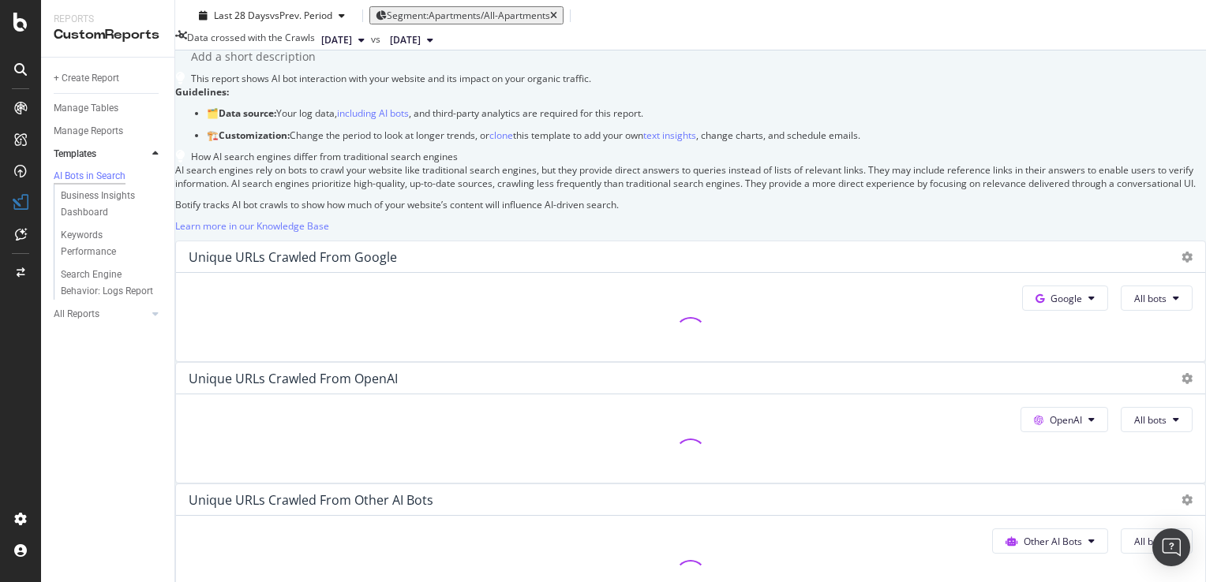
scroll to position [158, 0]
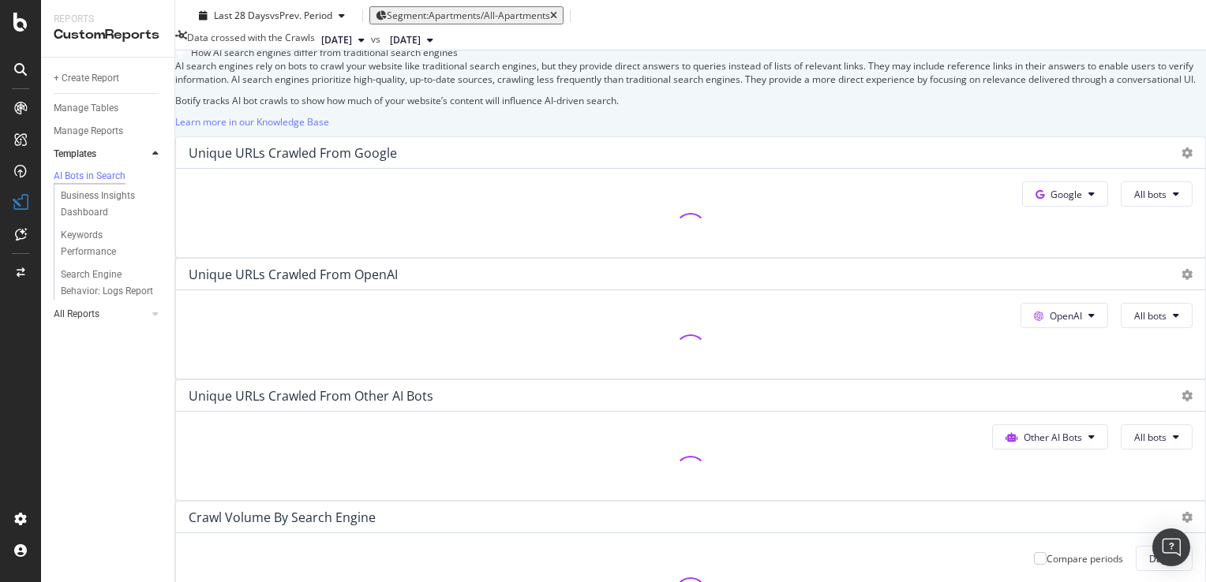
click at [146, 323] on link "All Reports" at bounding box center [101, 314] width 94 height 17
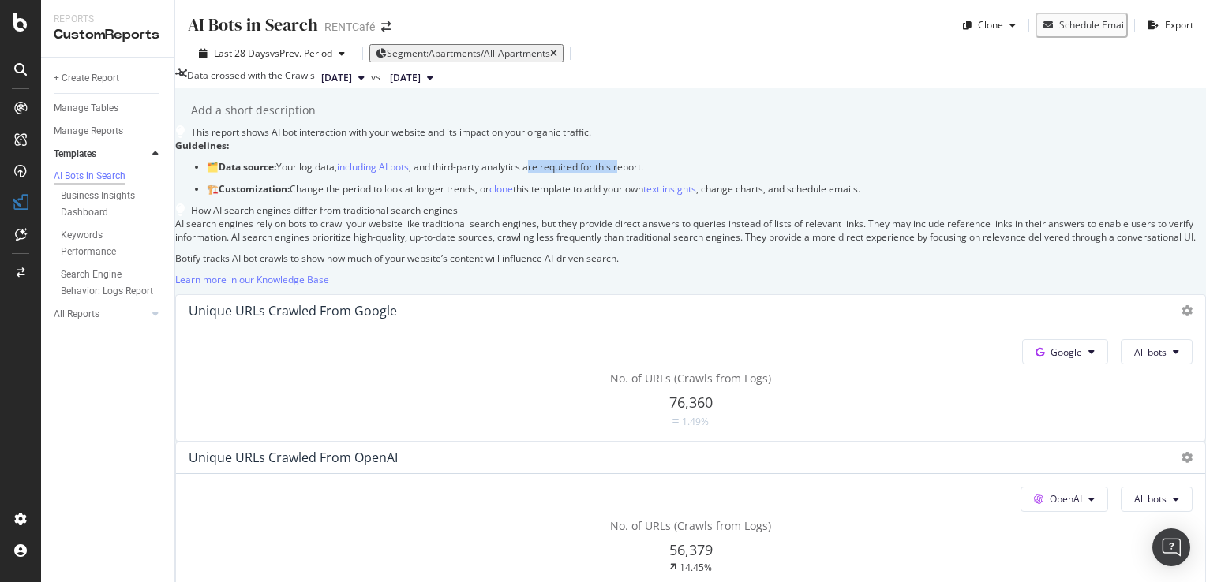
drag, startPoint x: 603, startPoint y: 242, endPoint x: 671, endPoint y: 242, distance: 67.9
click at [671, 174] on p "🗂️ Data source: Your log data, including AI bots , and third-party analytics ar…" at bounding box center [706, 166] width 999 height 13
